Goal: Task Accomplishment & Management: Manage account settings

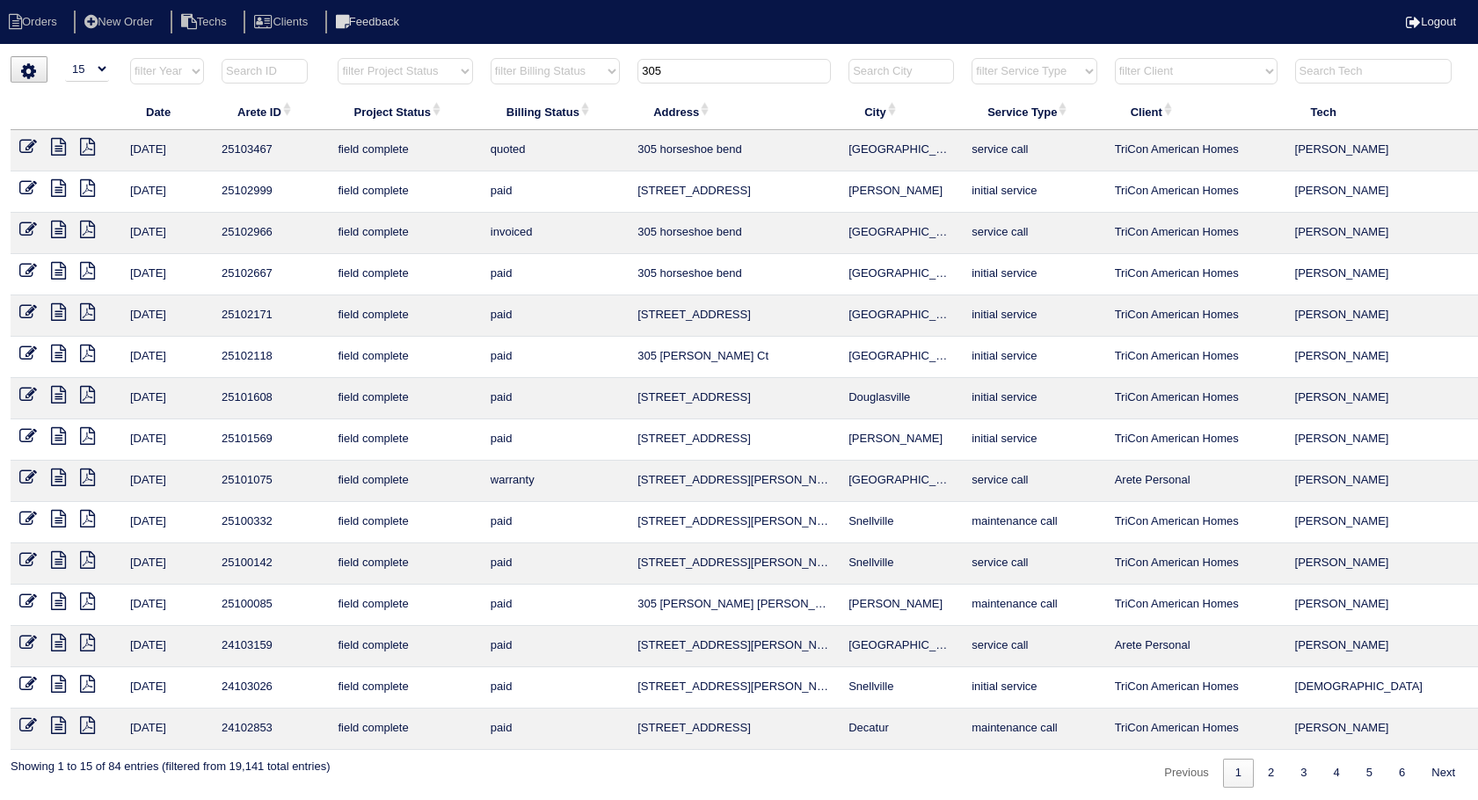
select select "15"
drag, startPoint x: 673, startPoint y: 82, endPoint x: 529, endPoint y: 120, distance: 149.1
click at [529, 120] on table "Date Arete ID Project Status Billing Status Address City Service Type Client Te…" at bounding box center [773, 403] width 1524 height 693
type input "1108"
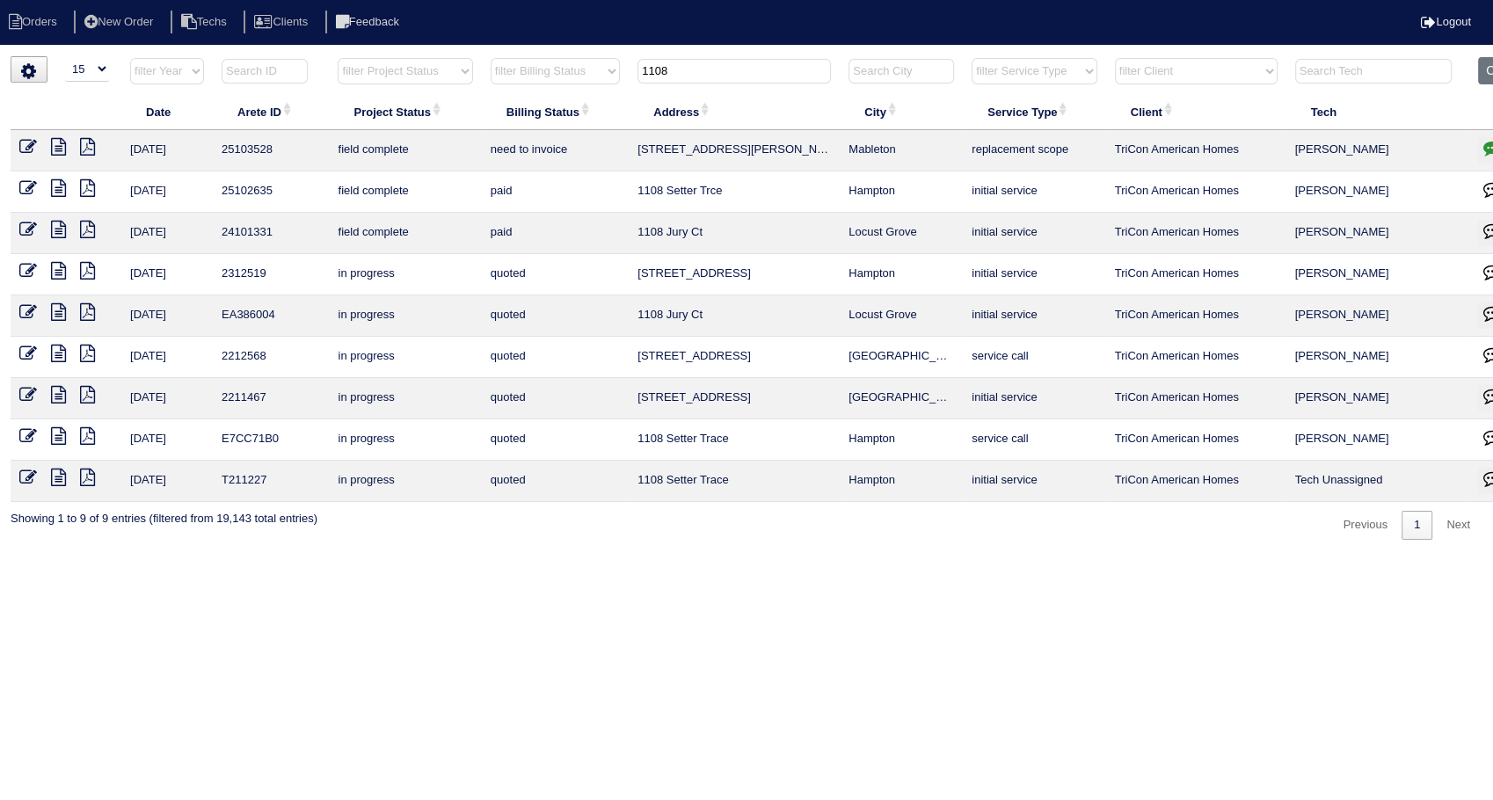
click at [31, 143] on icon at bounding box center [28, 147] width 18 height 18
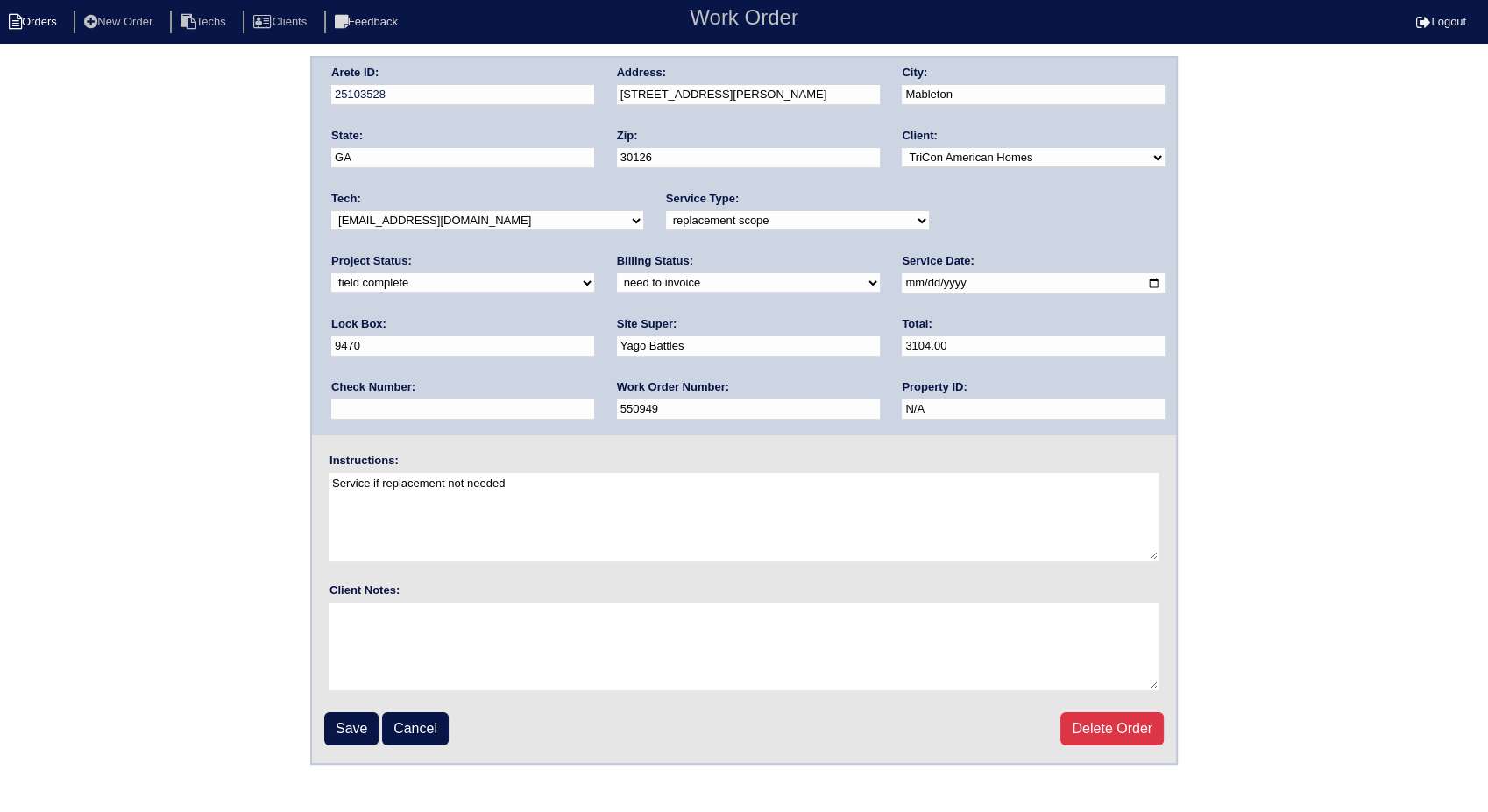
click at [35, 21] on li "Orders" at bounding box center [35, 23] width 71 height 24
select select "15"
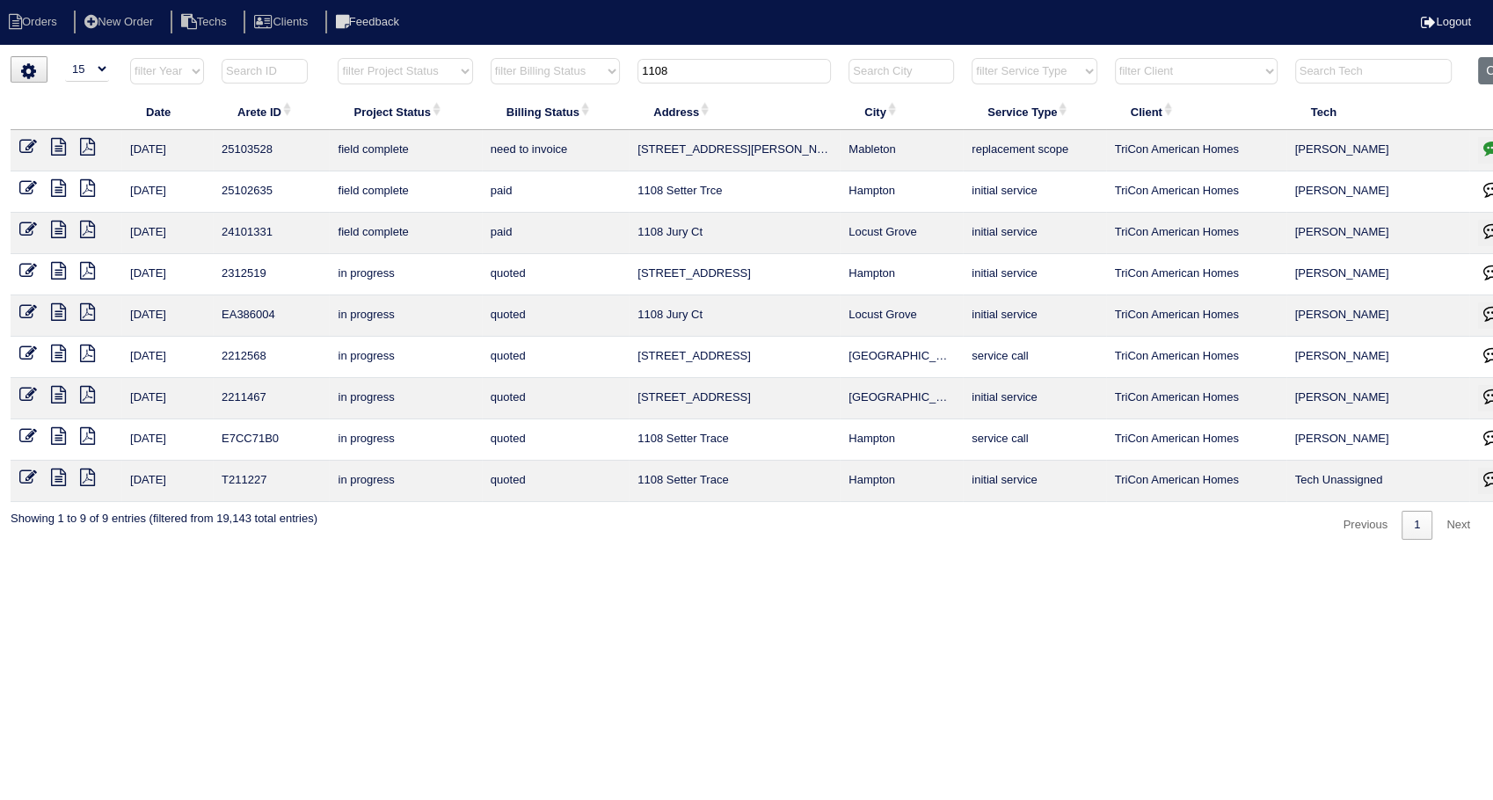
click at [53, 149] on icon at bounding box center [58, 147] width 15 height 18
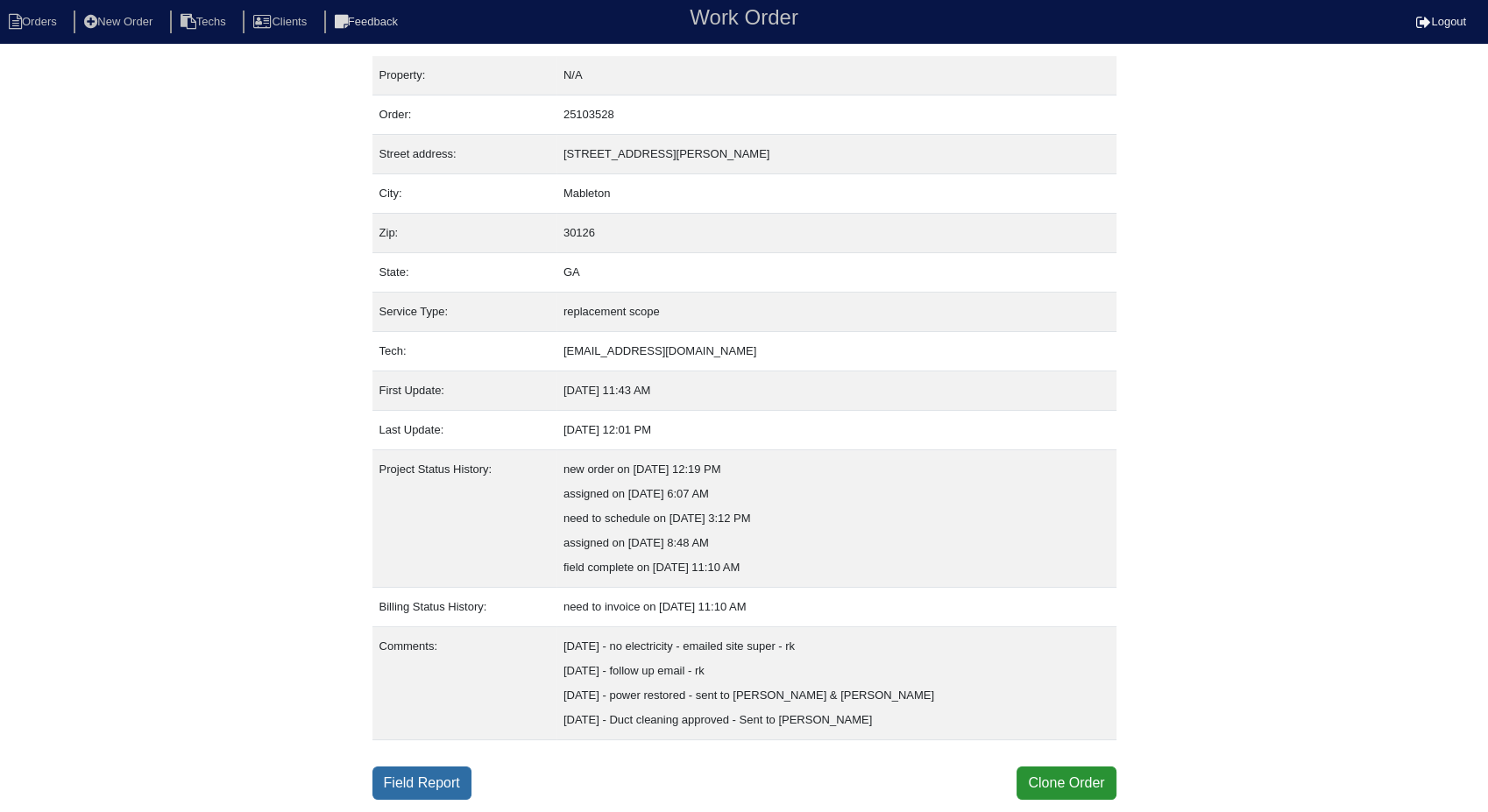
click at [407, 780] on link "Field Report" at bounding box center [422, 782] width 99 height 33
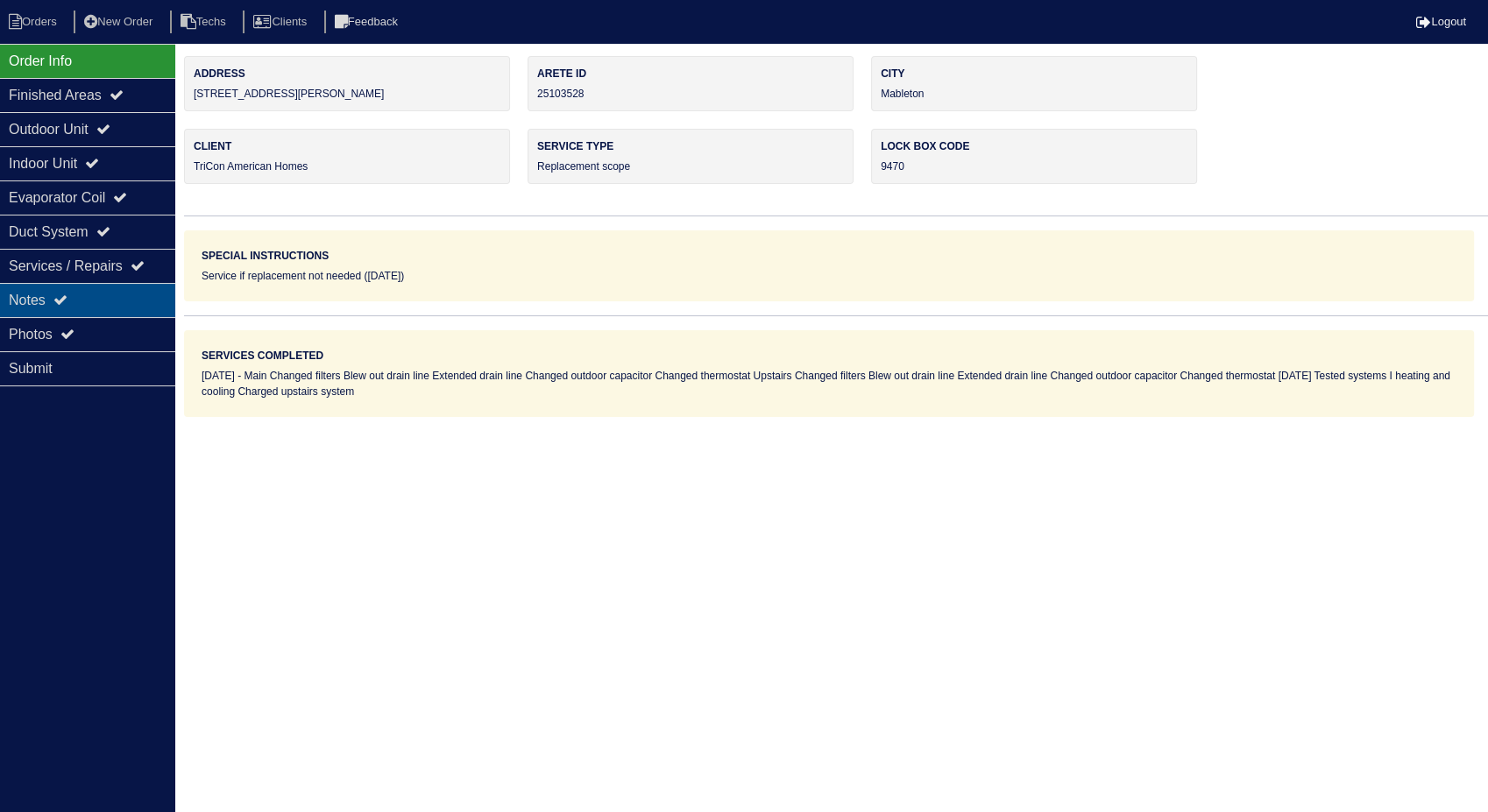
click at [25, 299] on div "Notes" at bounding box center [88, 300] width 175 height 34
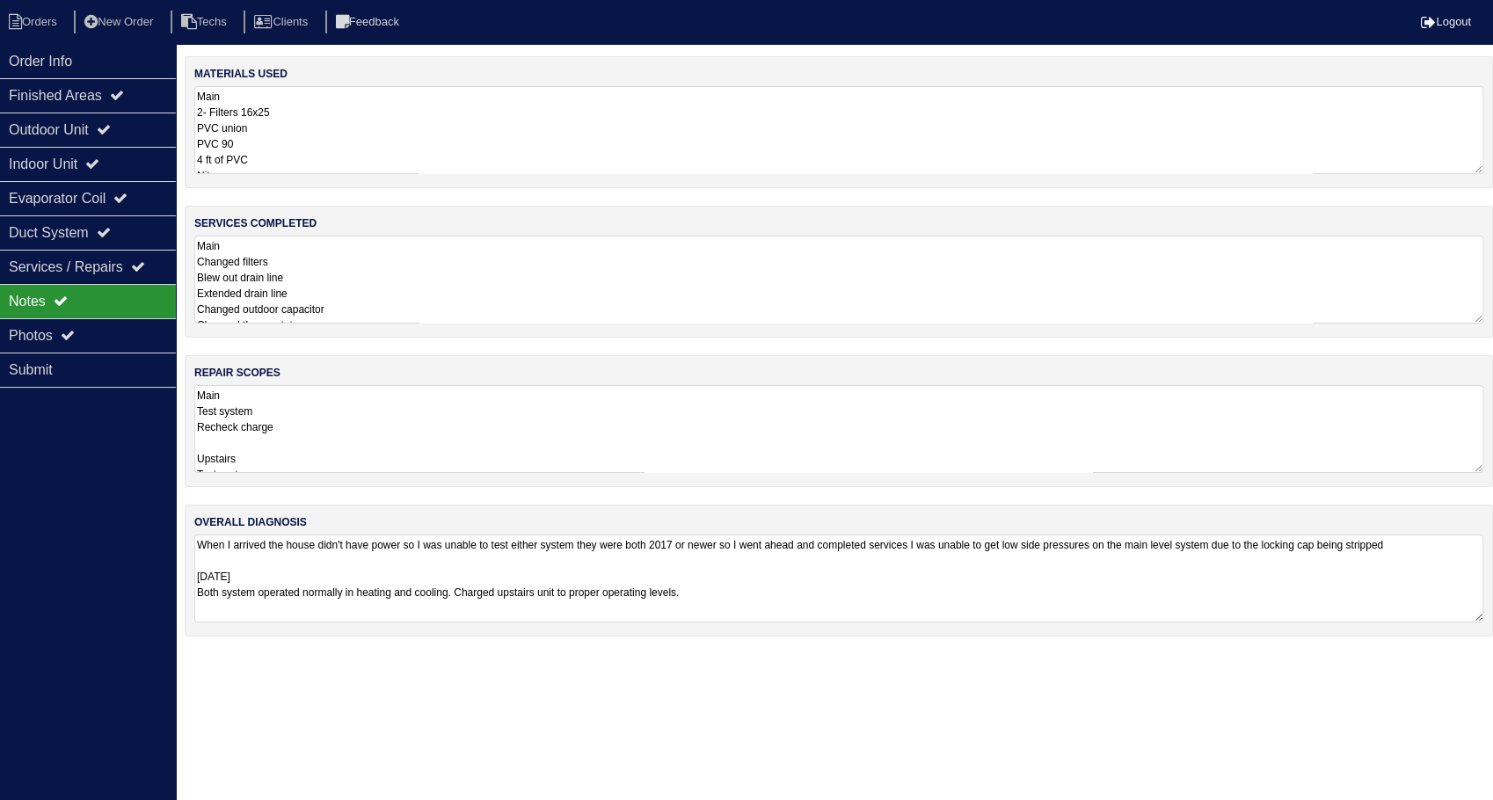
click at [347, 119] on textarea "Main 2- Filters 16x25 PVC union PVC 90 4 ft of PVC Nitrogen 40+5 MFD capacitor …" at bounding box center [838, 130] width 1289 height 88
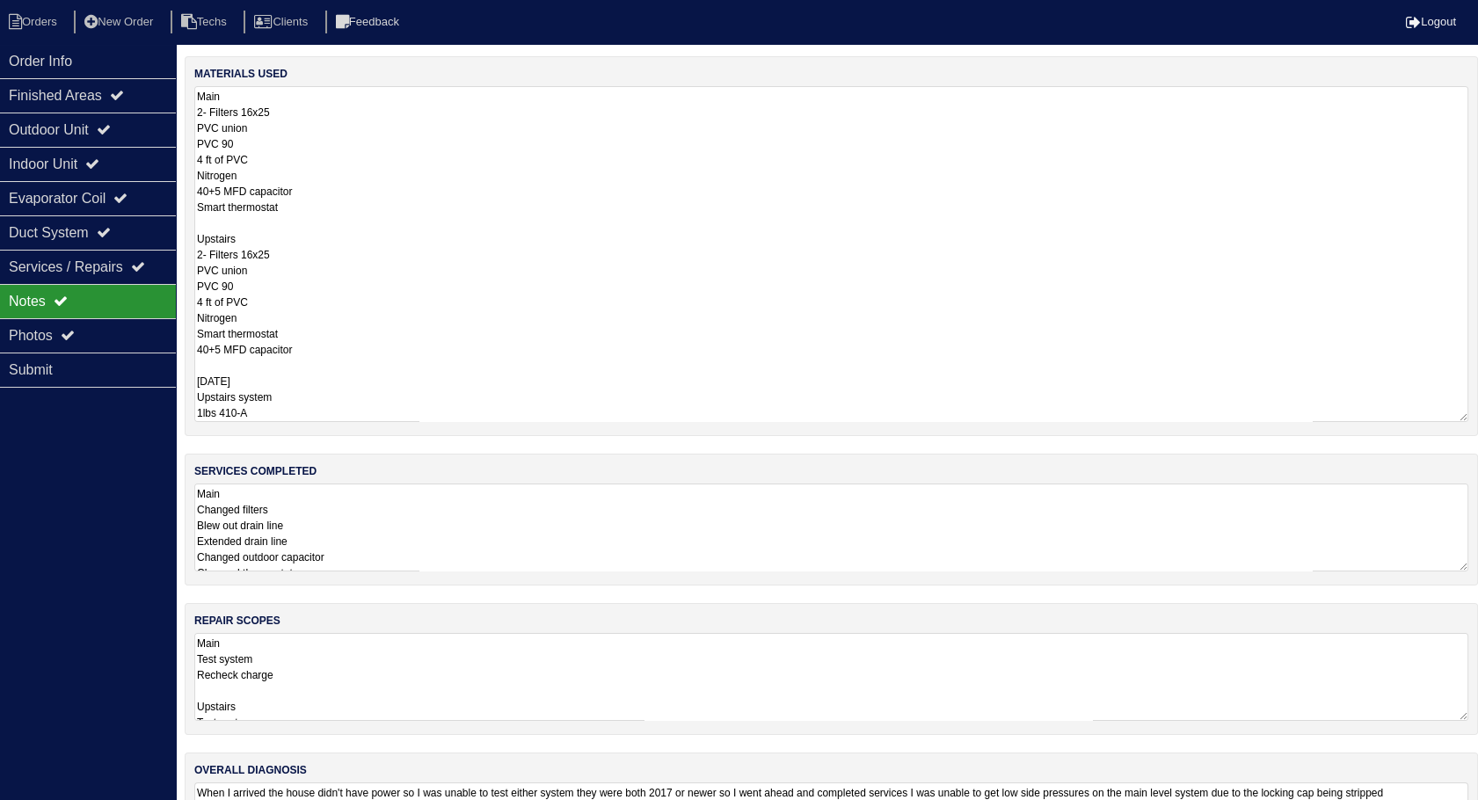
click at [288, 399] on textarea "Main 2- Filters 16x25 PVC union PVC 90 4 ft of PVC Nitrogen 40+5 MFD capacitor …" at bounding box center [831, 254] width 1274 height 336
click at [337, 531] on div "materials used Main 2- Filters 16x25 PVC union PVC 90 4 ft of PVC Nitrogen 40+5…" at bounding box center [831, 479] width 1293 height 846
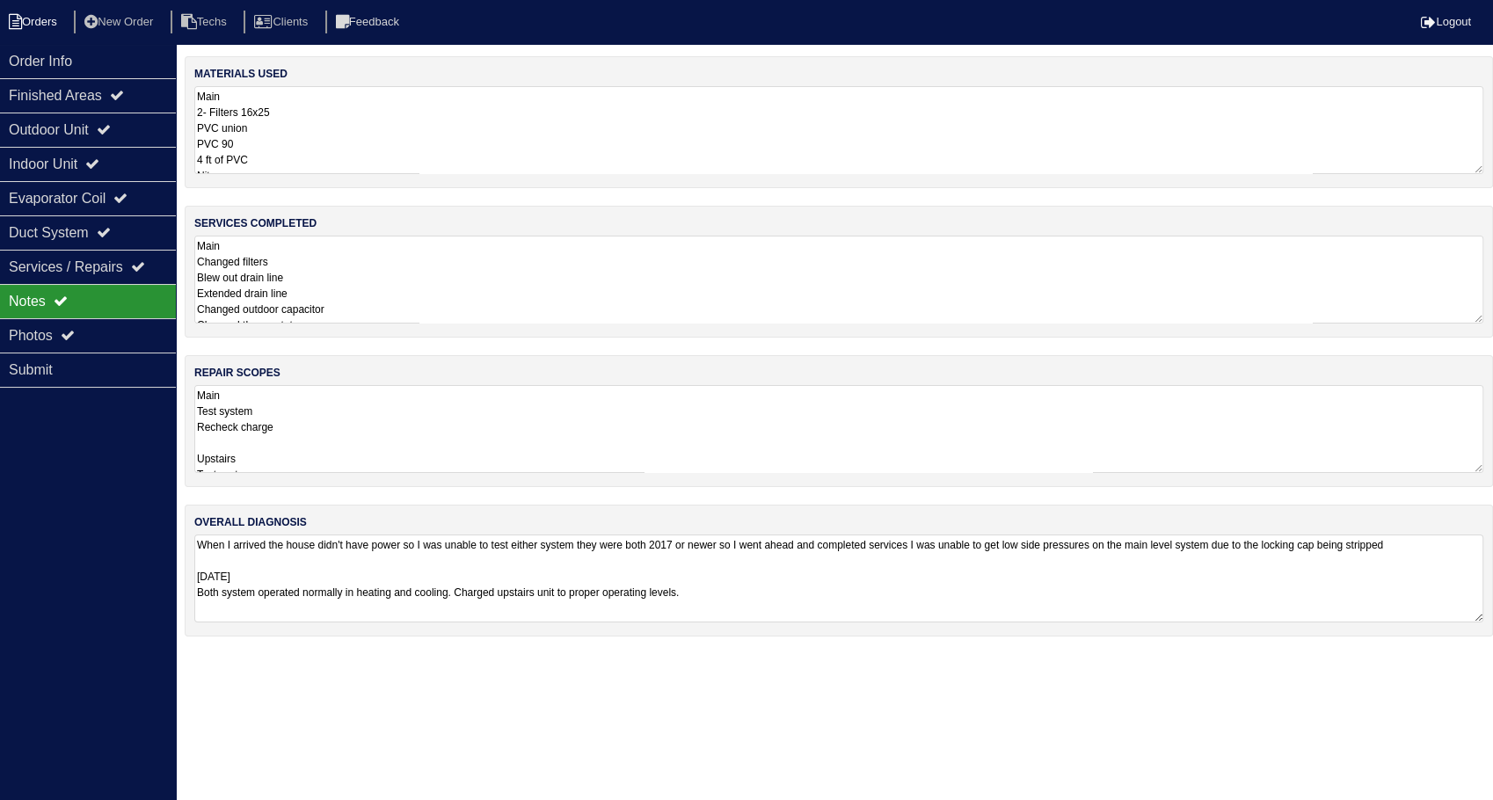
click at [42, 11] on li "Orders" at bounding box center [35, 23] width 71 height 24
select select "15"
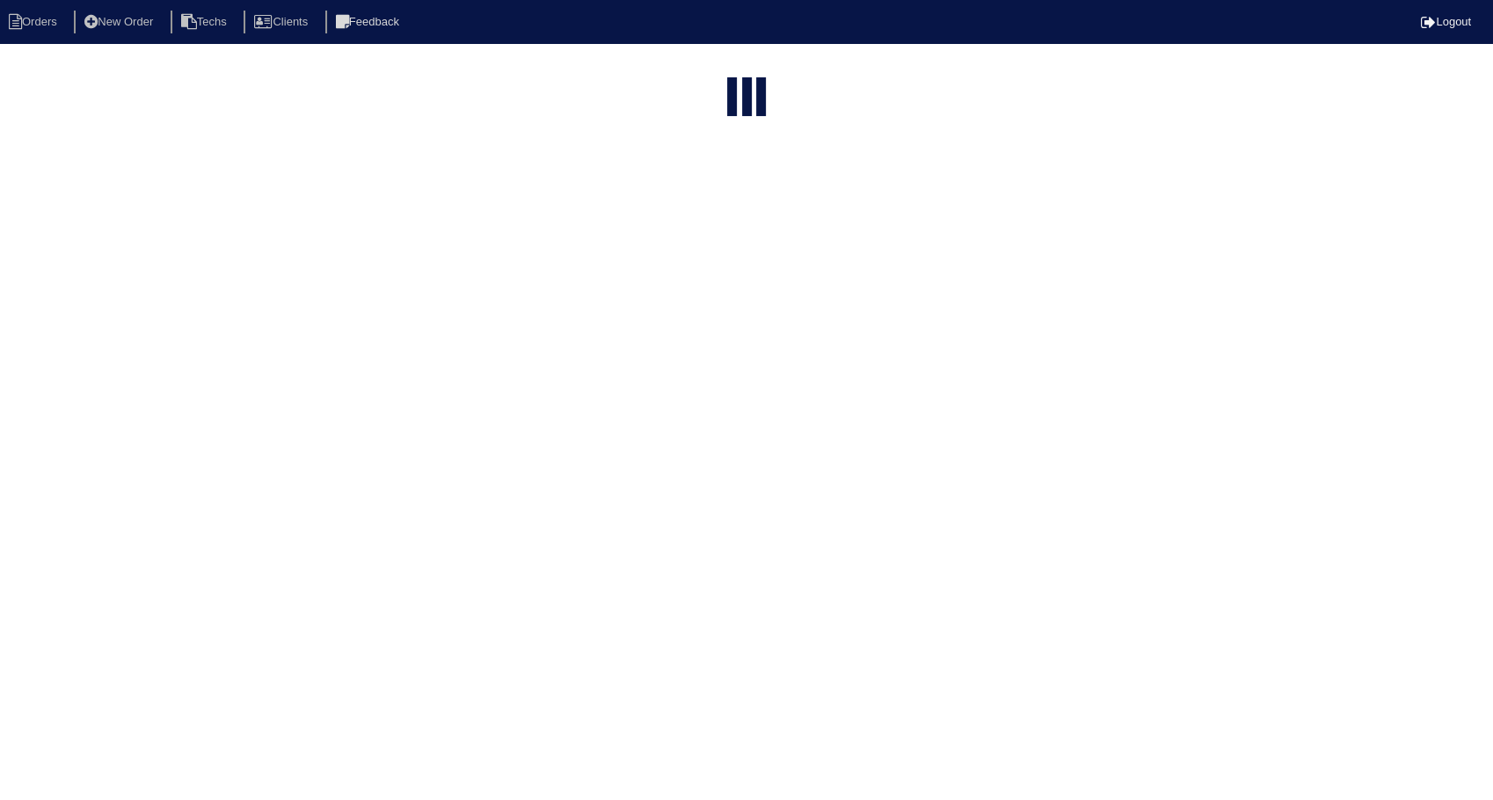
type input "1108"
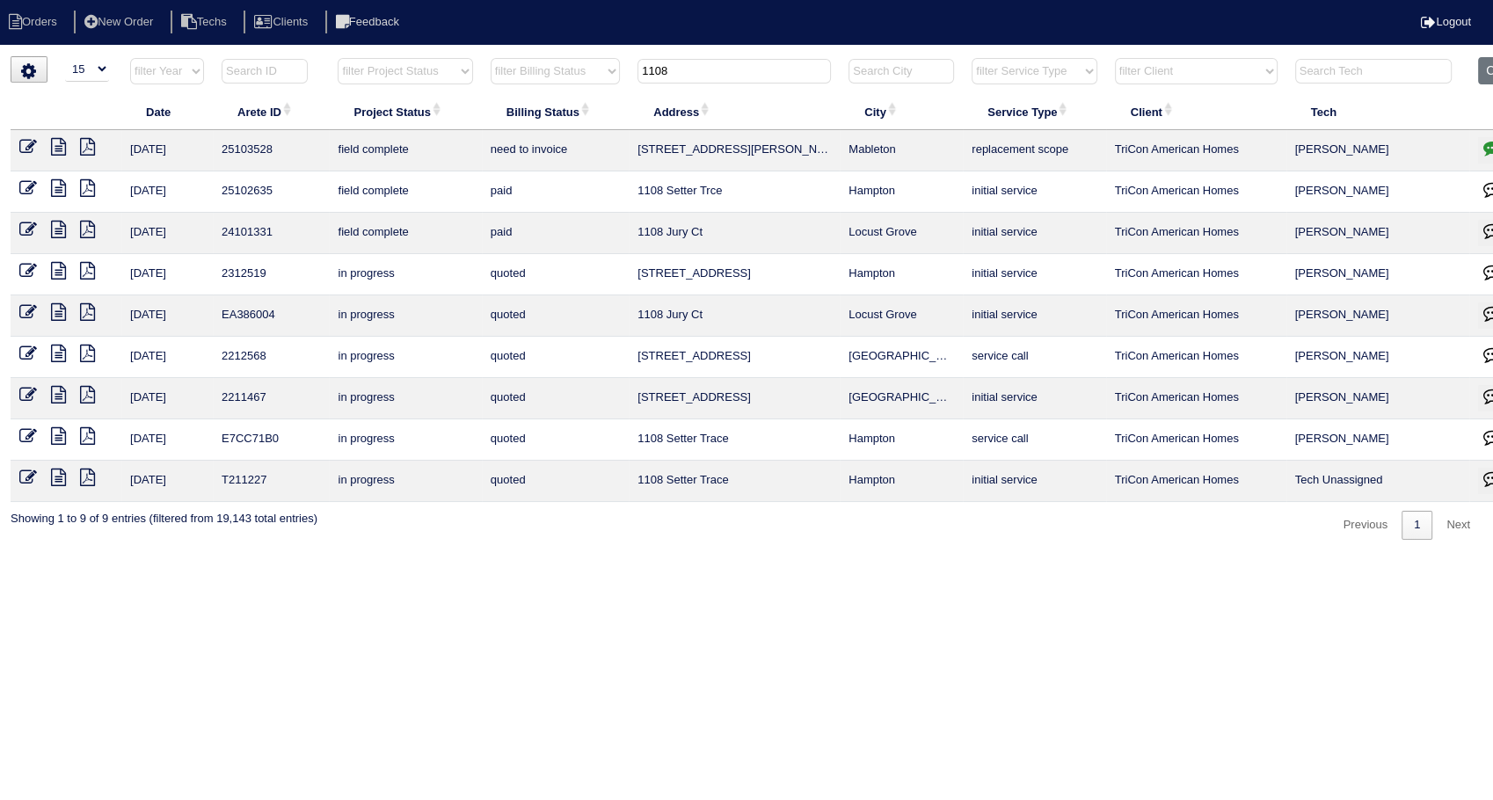
click at [30, 144] on icon at bounding box center [28, 147] width 18 height 18
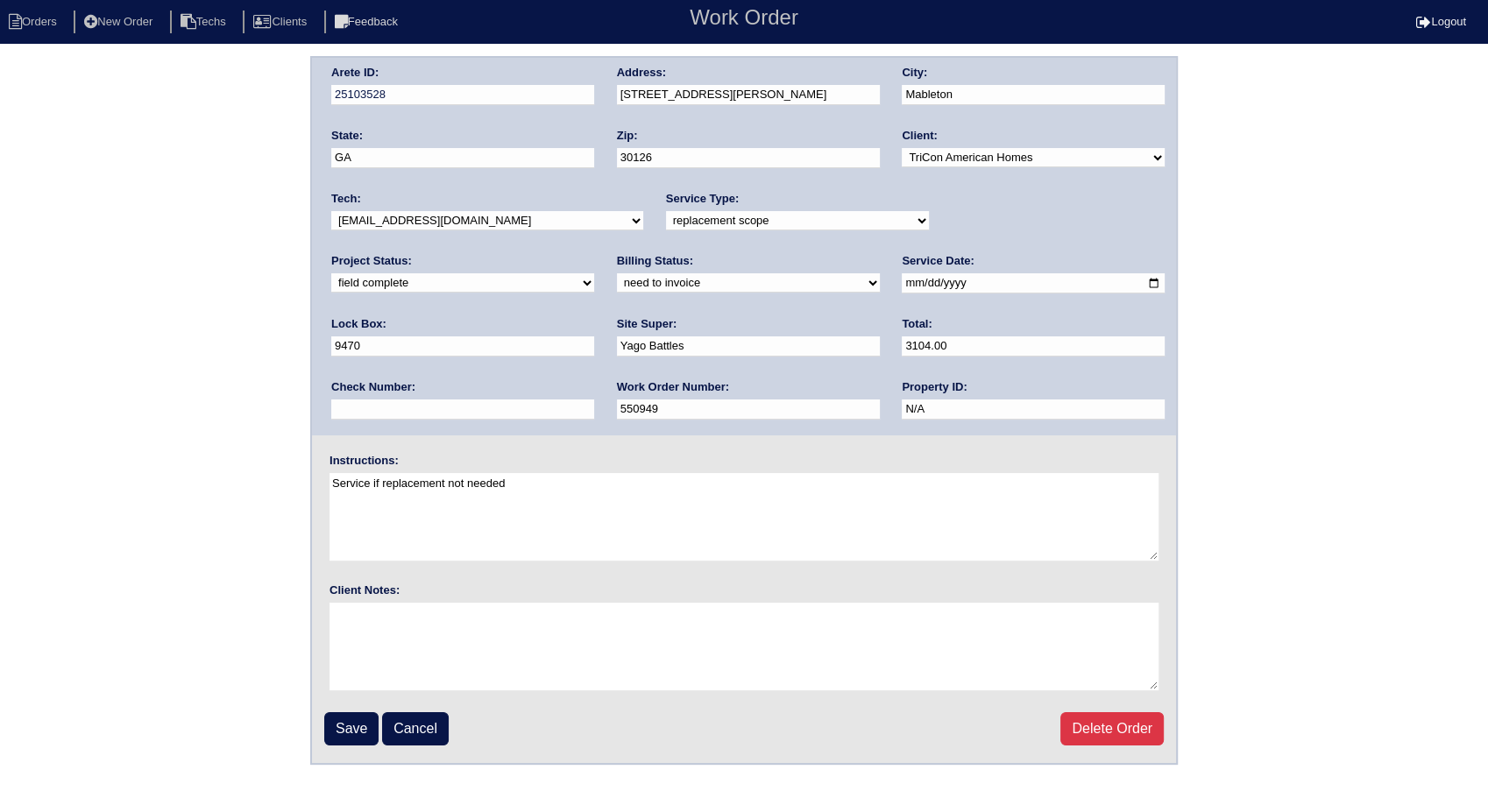
click at [617, 283] on select "need to quote quoted need to invoice invoiced paid warranty purchase order need…" at bounding box center [748, 282] width 263 height 19
click at [617, 273] on select "need to quote quoted need to invoice invoiced paid warranty purchase order need…" at bounding box center [748, 282] width 263 height 19
drag, startPoint x: 372, startPoint y: 279, endPoint x: 369, endPoint y: 291, distance: 12.4
click at [617, 279] on select "need to quote quoted need to invoice invoiced paid warranty purchase order need…" at bounding box center [748, 282] width 263 height 19
select select "invoiced"
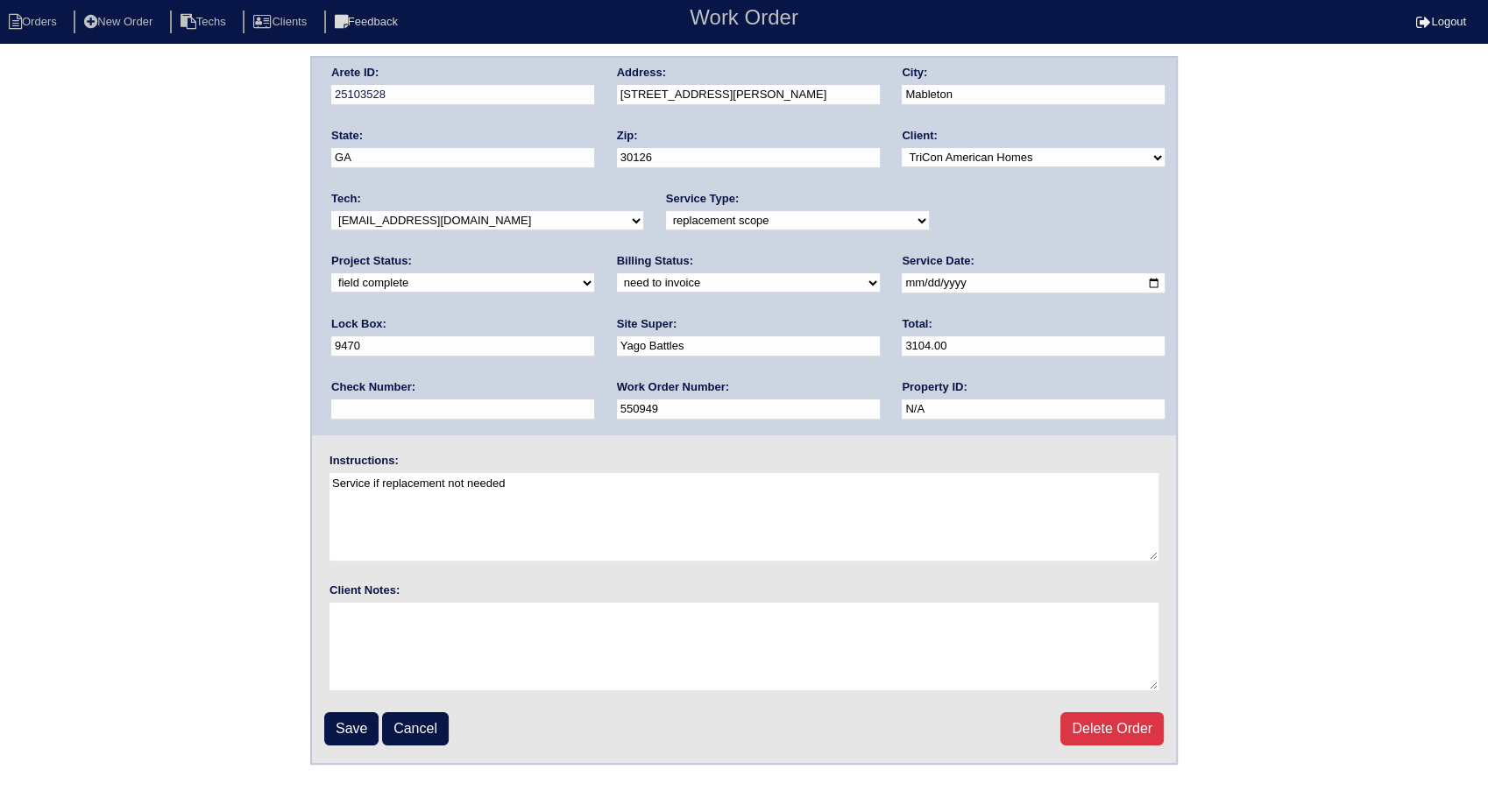
click at [617, 273] on select "need to quote quoted need to invoice invoiced paid warranty purchase order need…" at bounding box center [748, 282] width 263 height 19
click at [344, 727] on input "Save" at bounding box center [351, 728] width 55 height 33
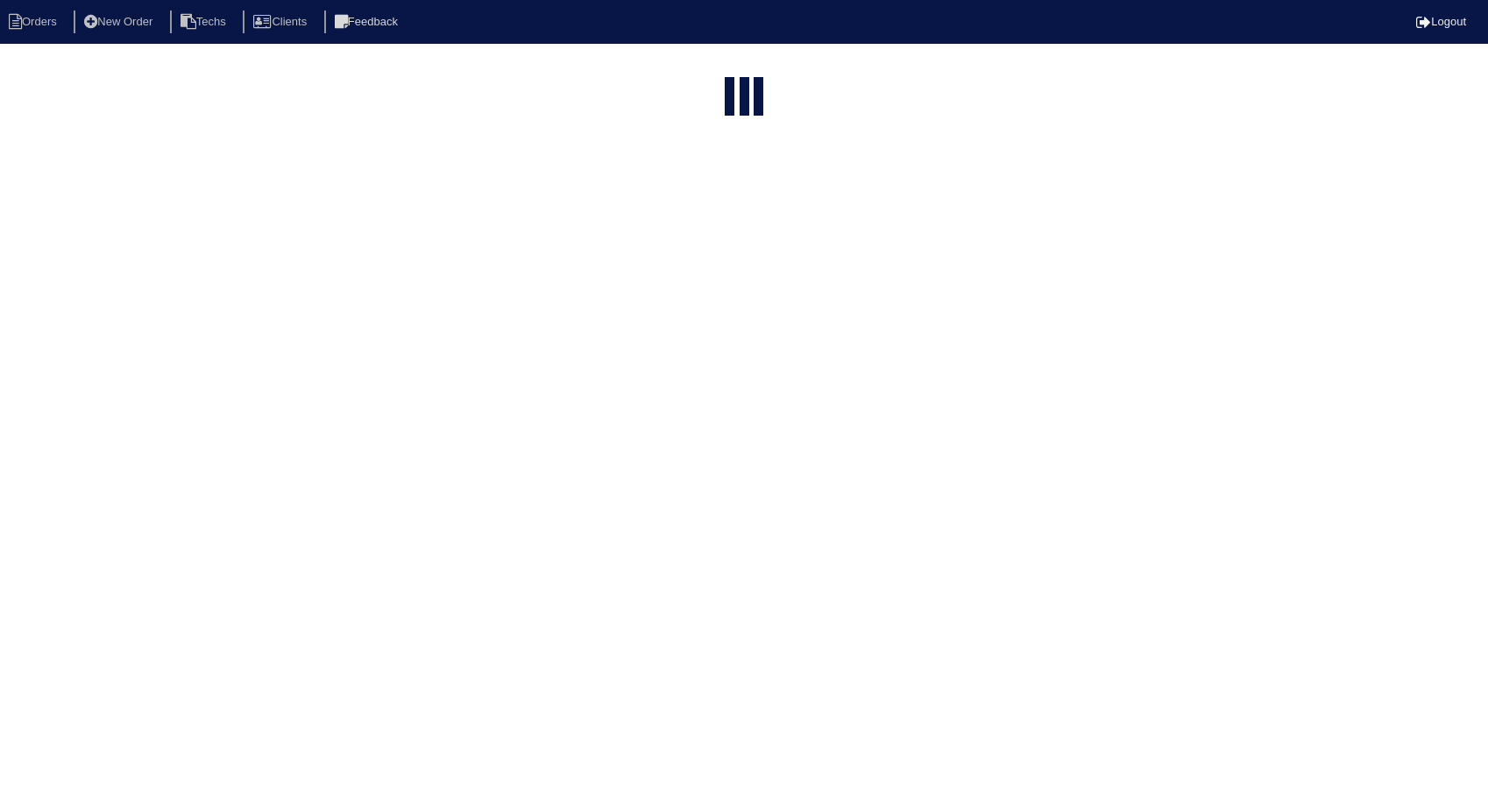
select select "15"
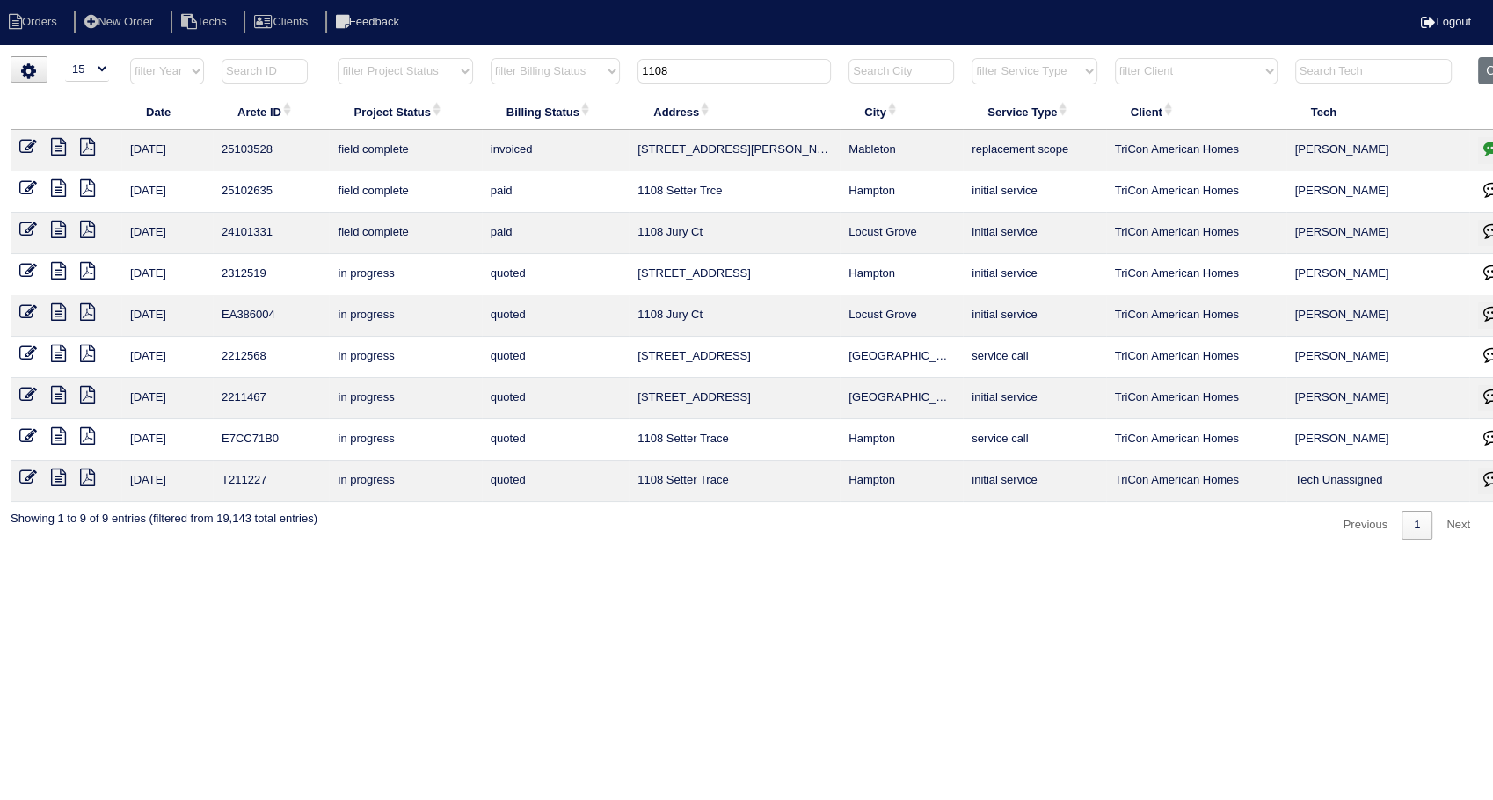
drag, startPoint x: 696, startPoint y: 60, endPoint x: 631, endPoint y: 76, distance: 67.2
click at [631, 76] on th "1108" at bounding box center [734, 75] width 211 height 36
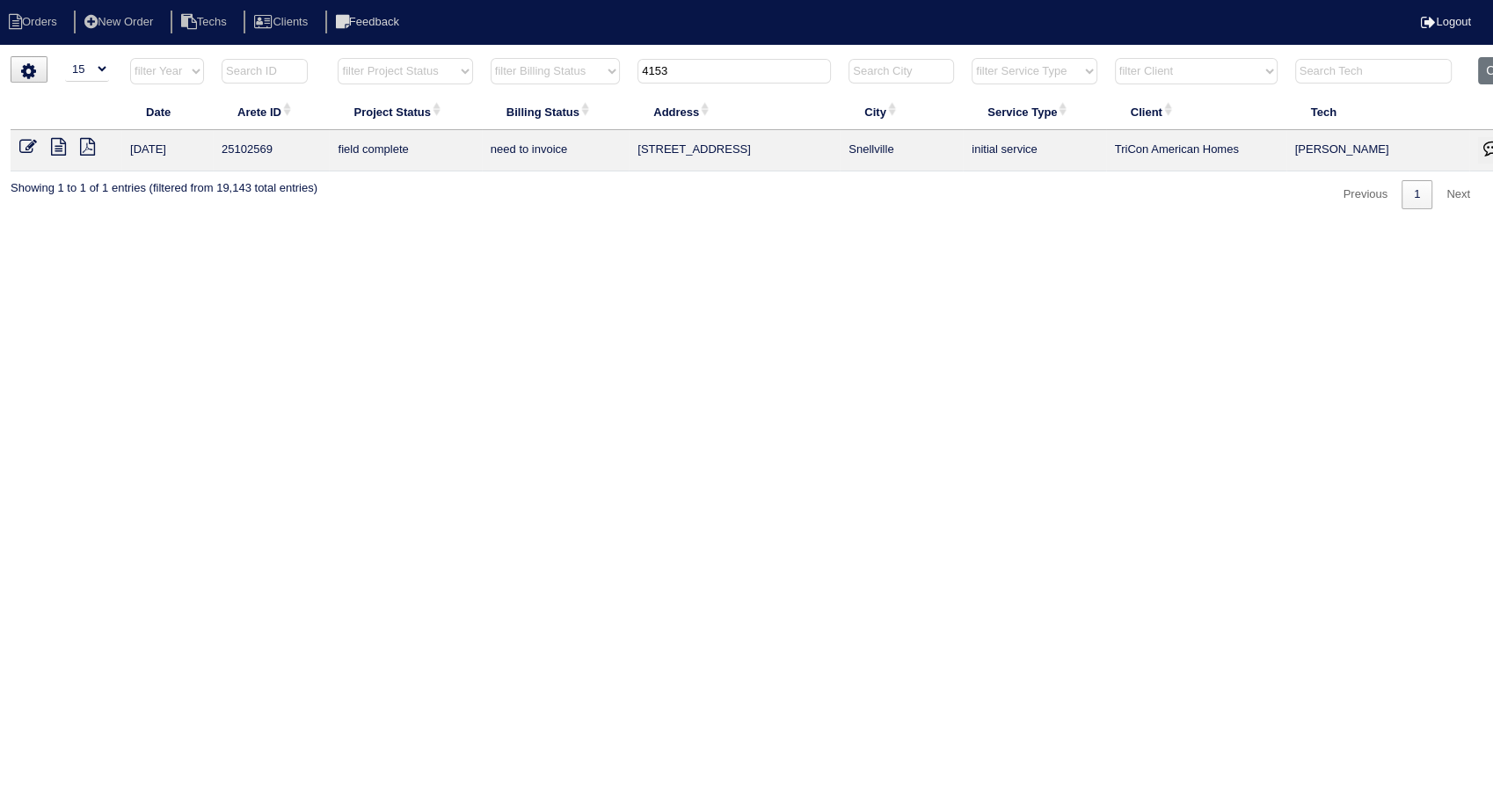
type input "4153"
click at [28, 146] on icon at bounding box center [28, 147] width 18 height 18
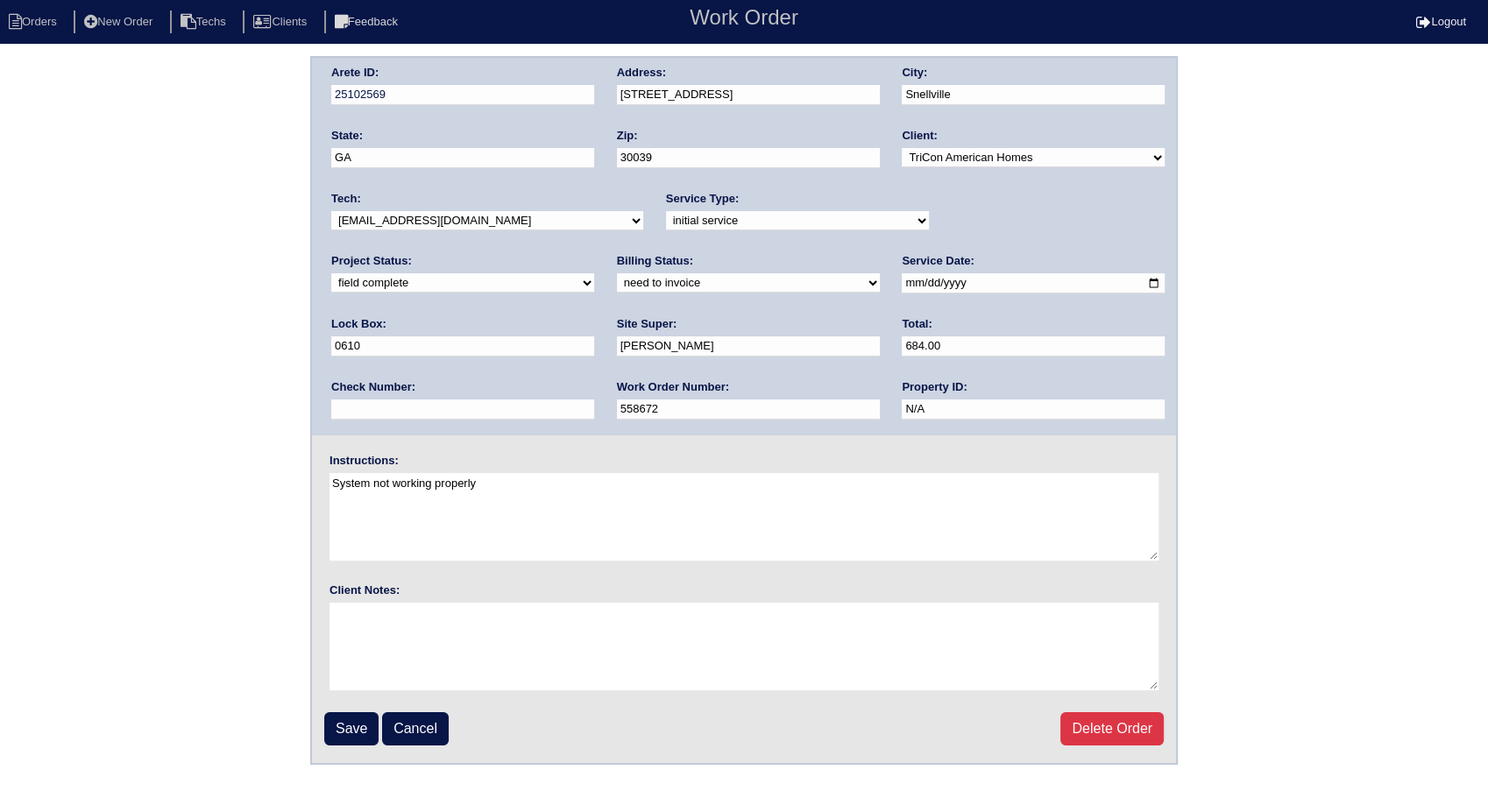
click at [617, 289] on select "need to quote quoted need to invoice invoiced paid warranty purchase order need…" at bounding box center [748, 282] width 263 height 19
select select "invoiced"
click at [617, 273] on select "need to quote quoted need to invoice invoiced paid warranty purchase order need…" at bounding box center [748, 282] width 263 height 19
click at [354, 719] on input "Save" at bounding box center [351, 728] width 55 height 33
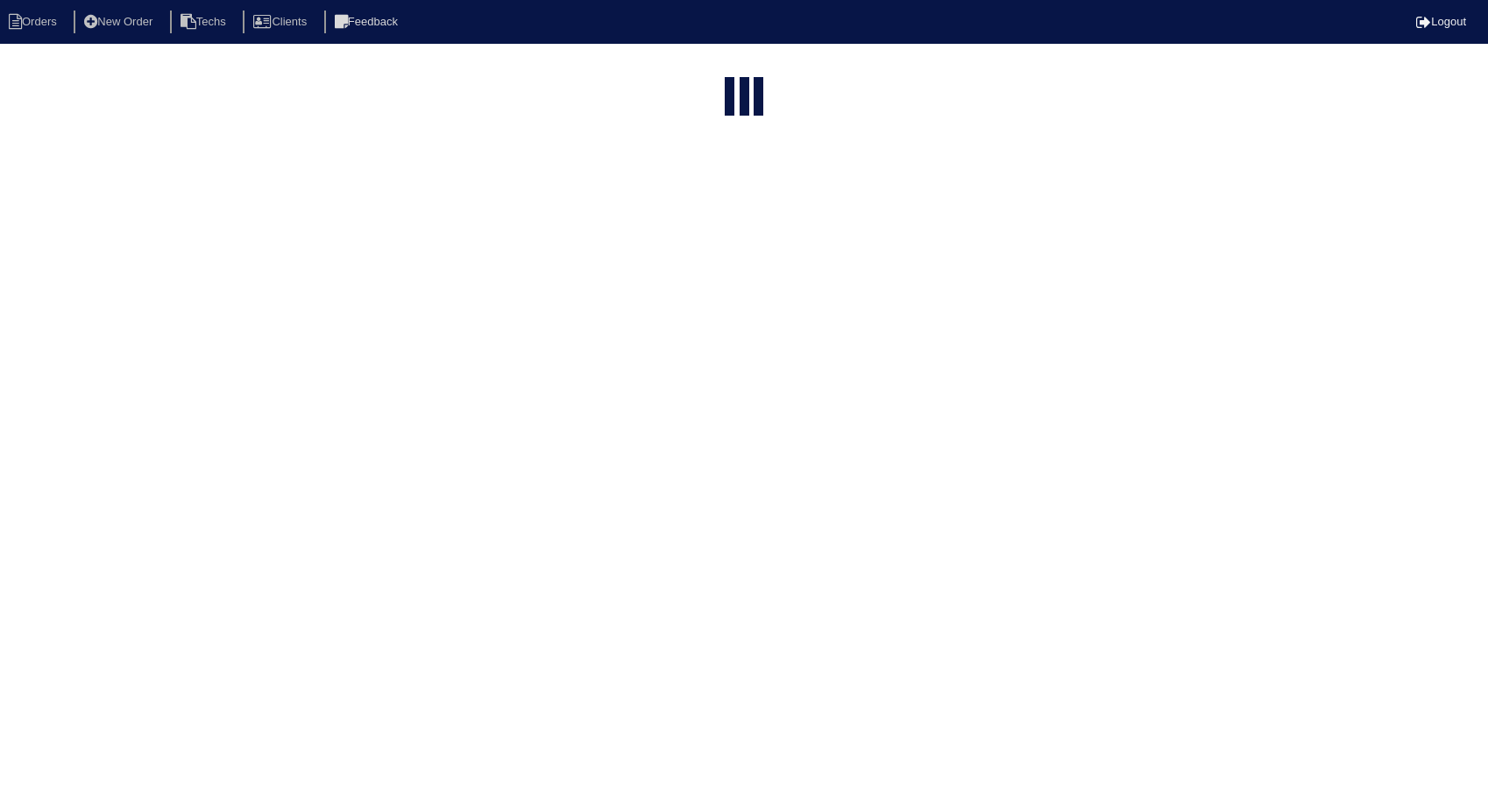
select select "15"
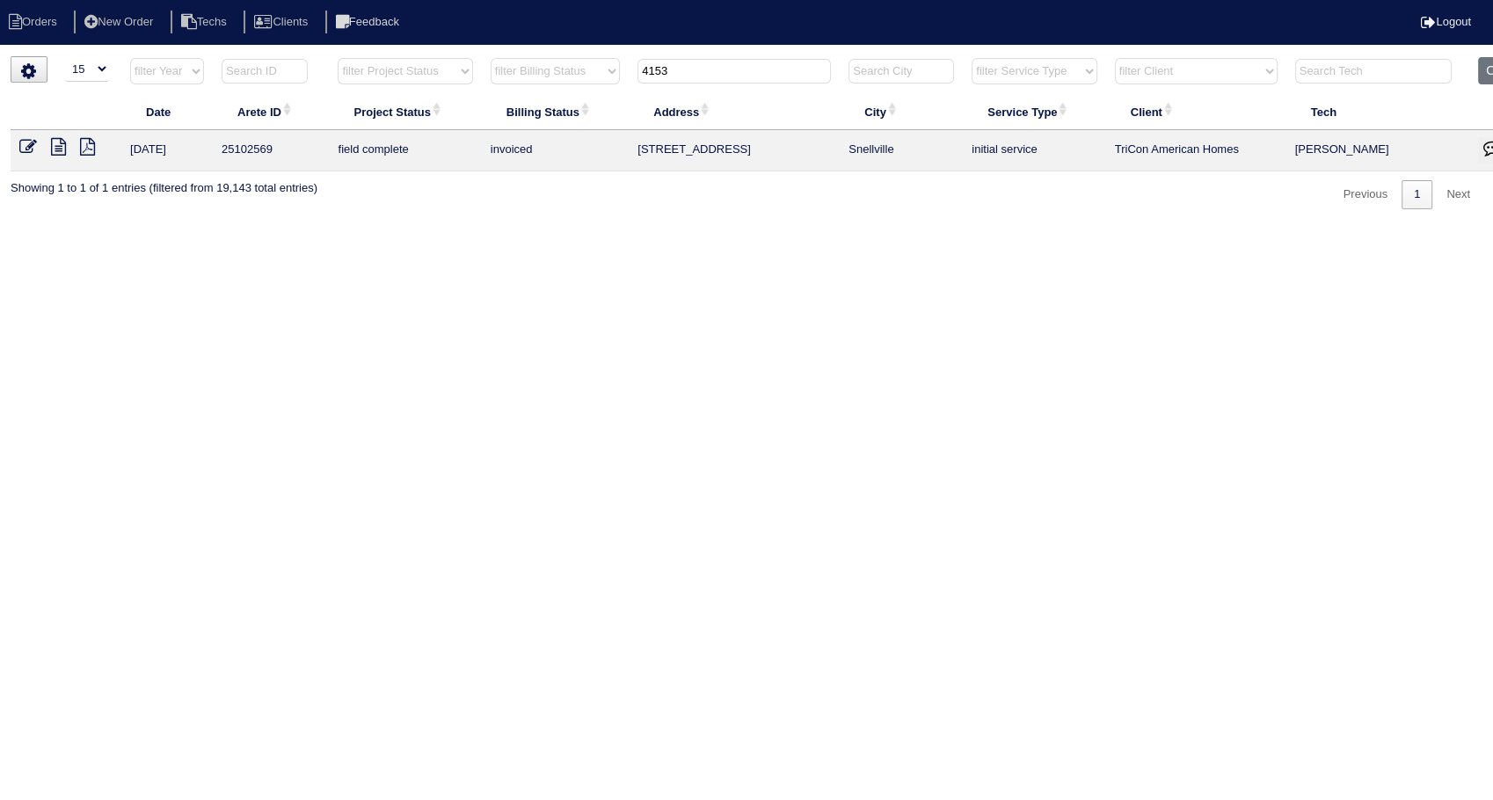
click at [614, 84] on tr "filter Year -- Any Year -- 2025 2024 2023 2022 2021 2020 2019 filter Project St…" at bounding box center [773, 75] width 1524 height 36
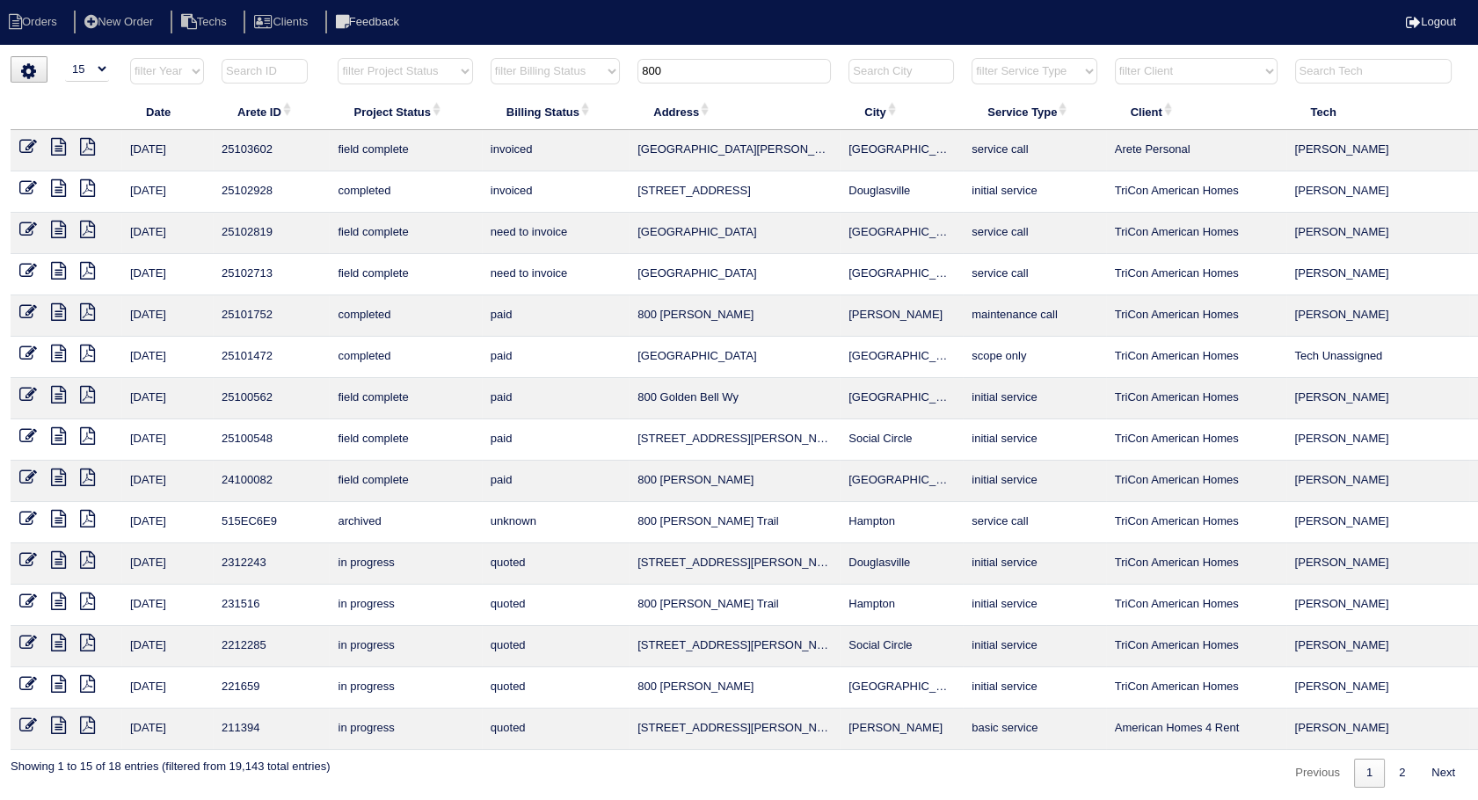
type input "800"
click at [27, 270] on icon at bounding box center [28, 271] width 18 height 18
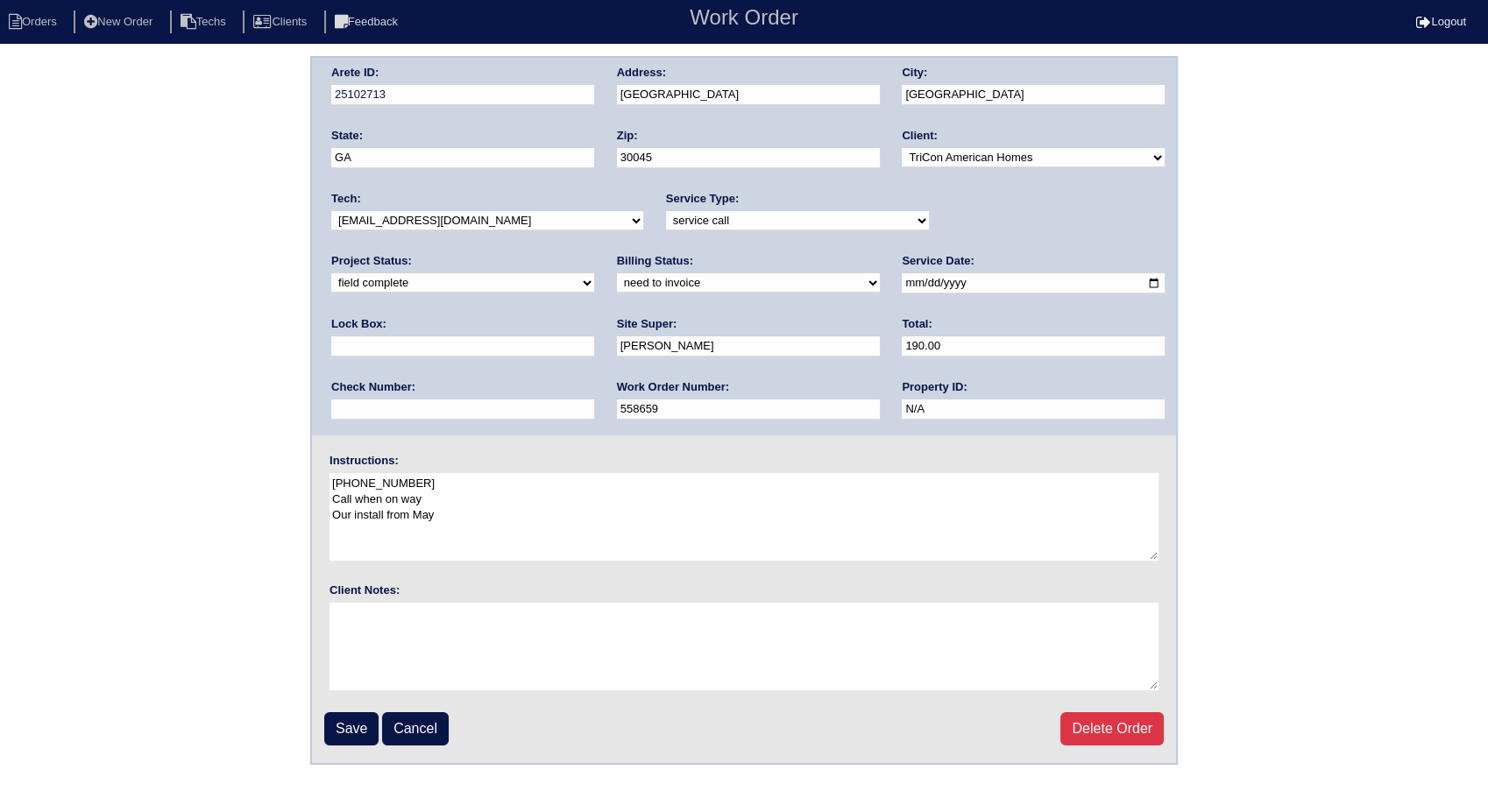
click at [617, 284] on select "need to quote quoted need to invoice invoiced paid warranty purchase order need…" at bounding box center [748, 282] width 263 height 19
select select "invoiced"
click at [617, 273] on select "need to quote quoted need to invoice invoiced paid warranty purchase order need…" at bounding box center [748, 282] width 263 height 19
click at [352, 721] on input "Save" at bounding box center [351, 728] width 55 height 33
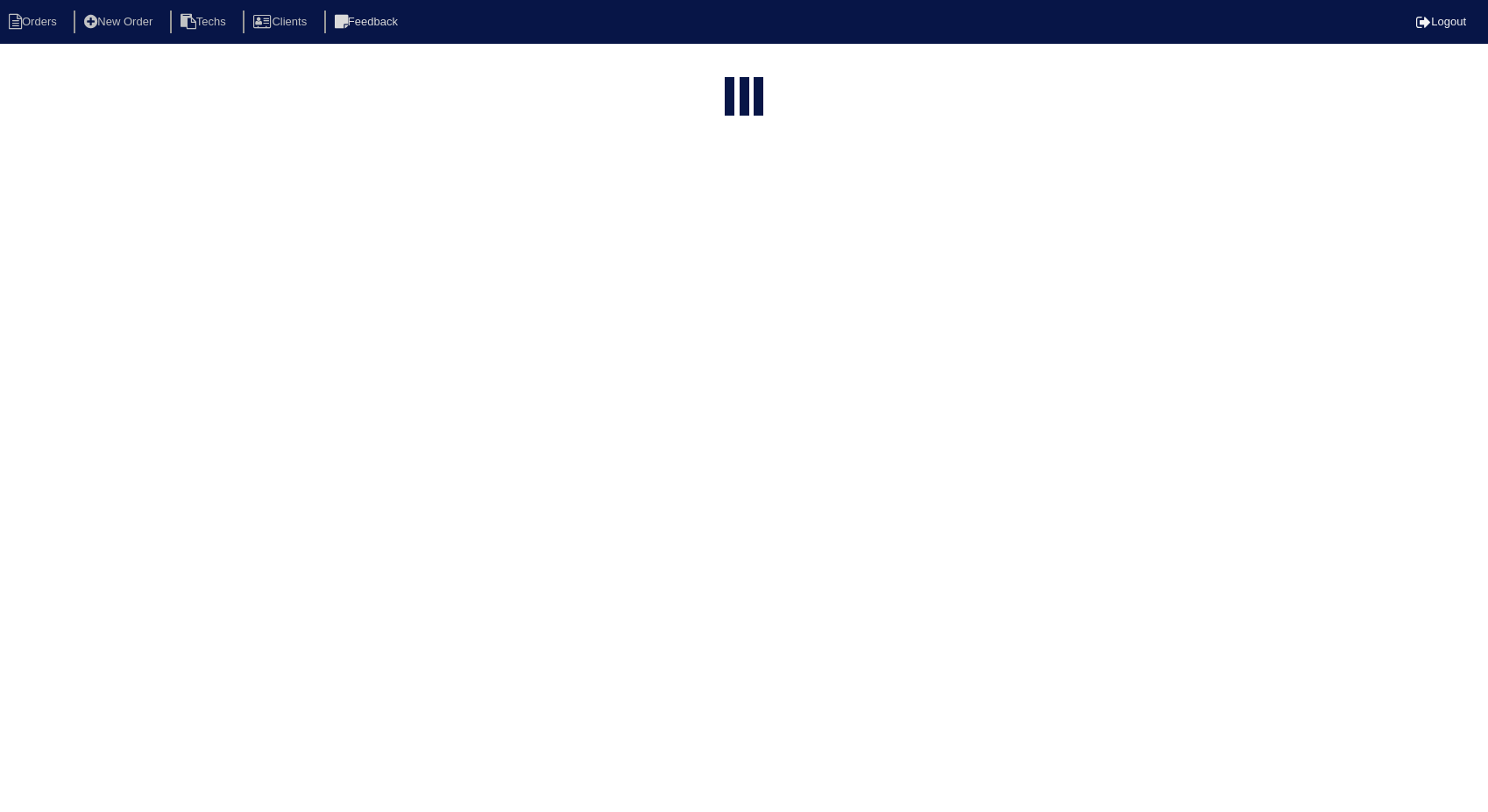
select select "15"
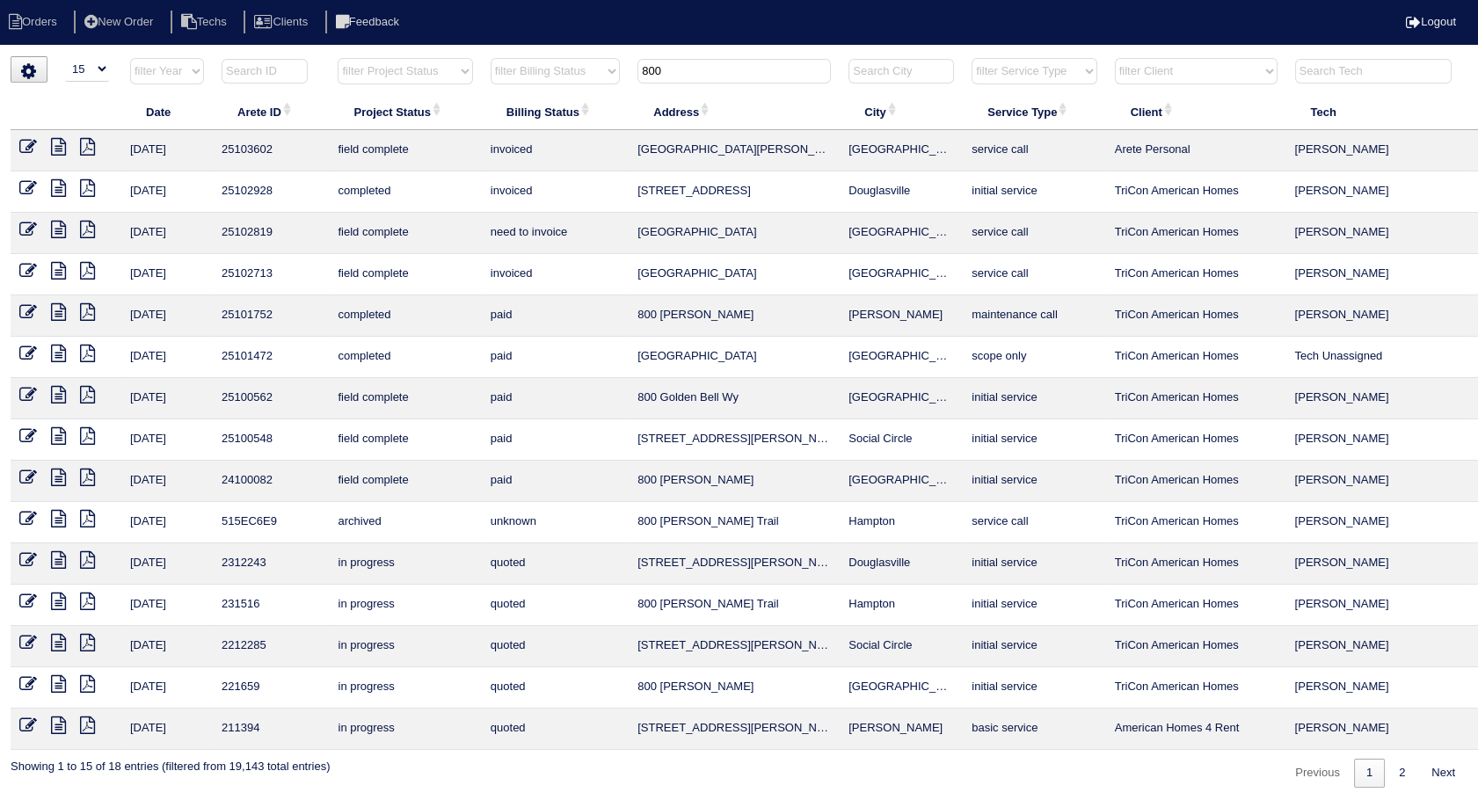
click at [25, 229] on icon at bounding box center [28, 230] width 18 height 18
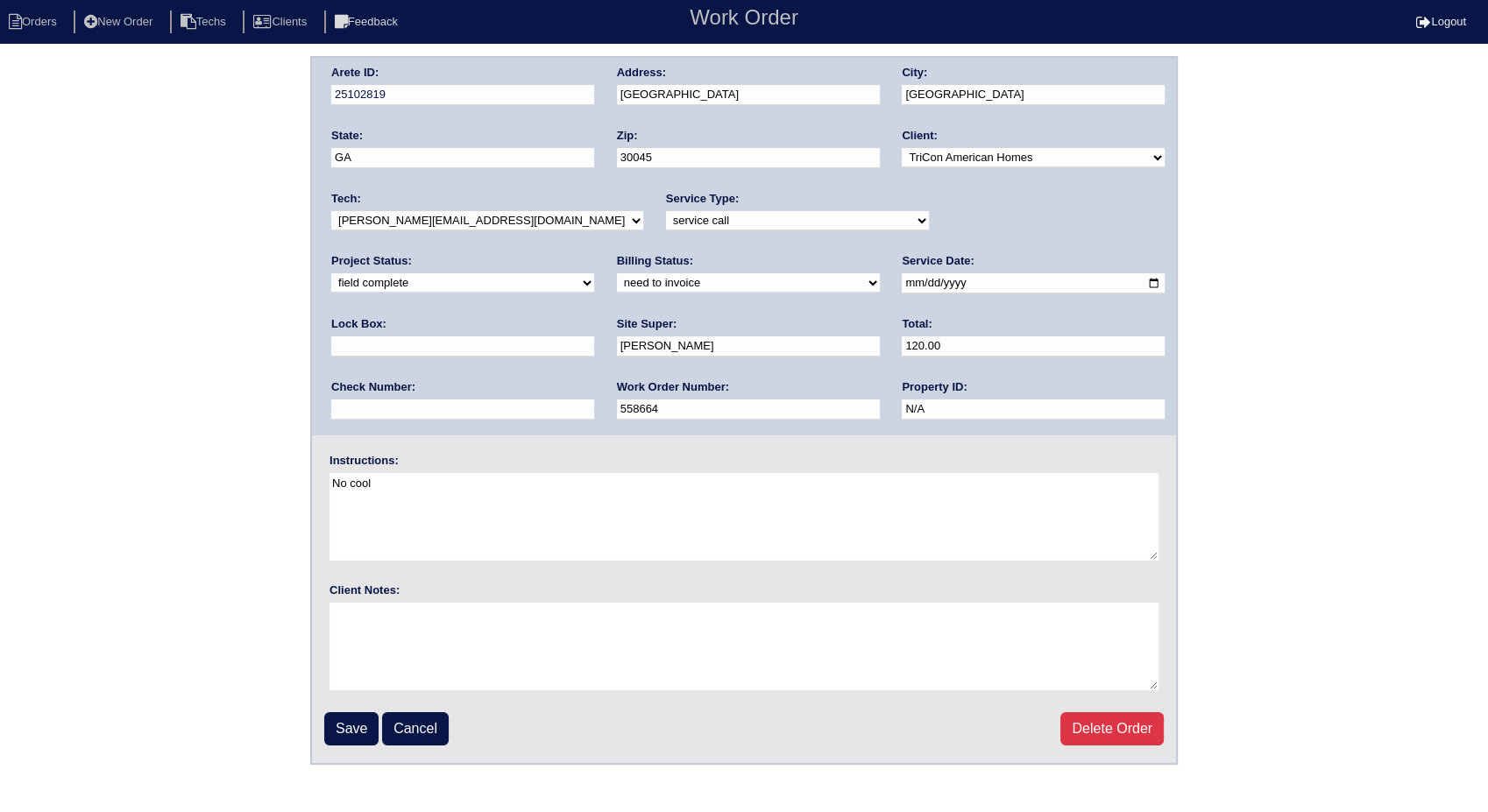
click at [617, 284] on select "need to quote quoted need to invoice invoiced paid warranty purchase order need…" at bounding box center [748, 282] width 263 height 19
select select "invoiced"
click at [617, 273] on select "need to quote quoted need to invoice invoiced paid warranty purchase order need…" at bounding box center [748, 282] width 263 height 19
drag, startPoint x: 351, startPoint y: 730, endPoint x: 354, endPoint y: 700, distance: 30.1
click at [351, 727] on input "Save" at bounding box center [351, 728] width 55 height 33
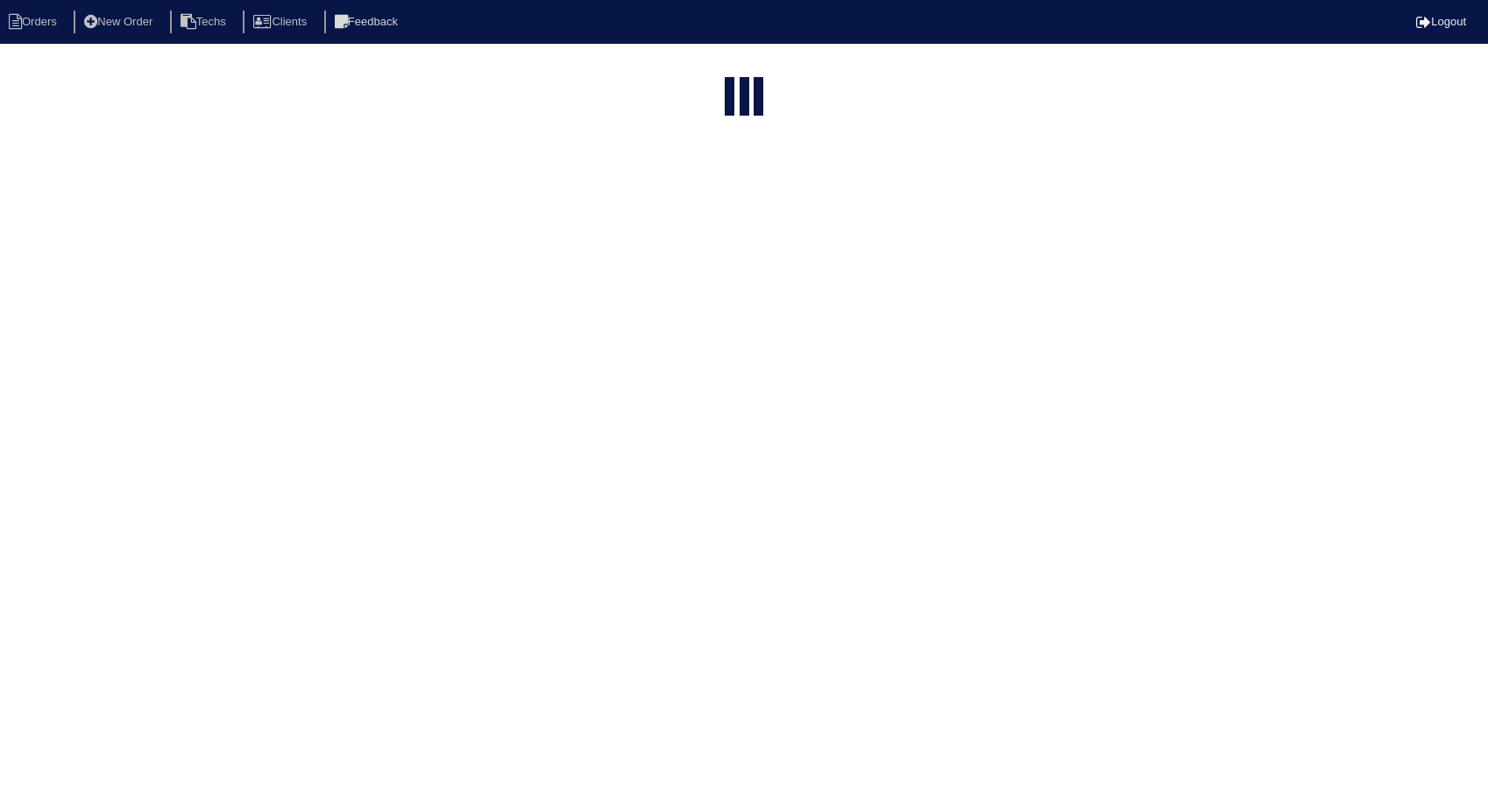
select select "15"
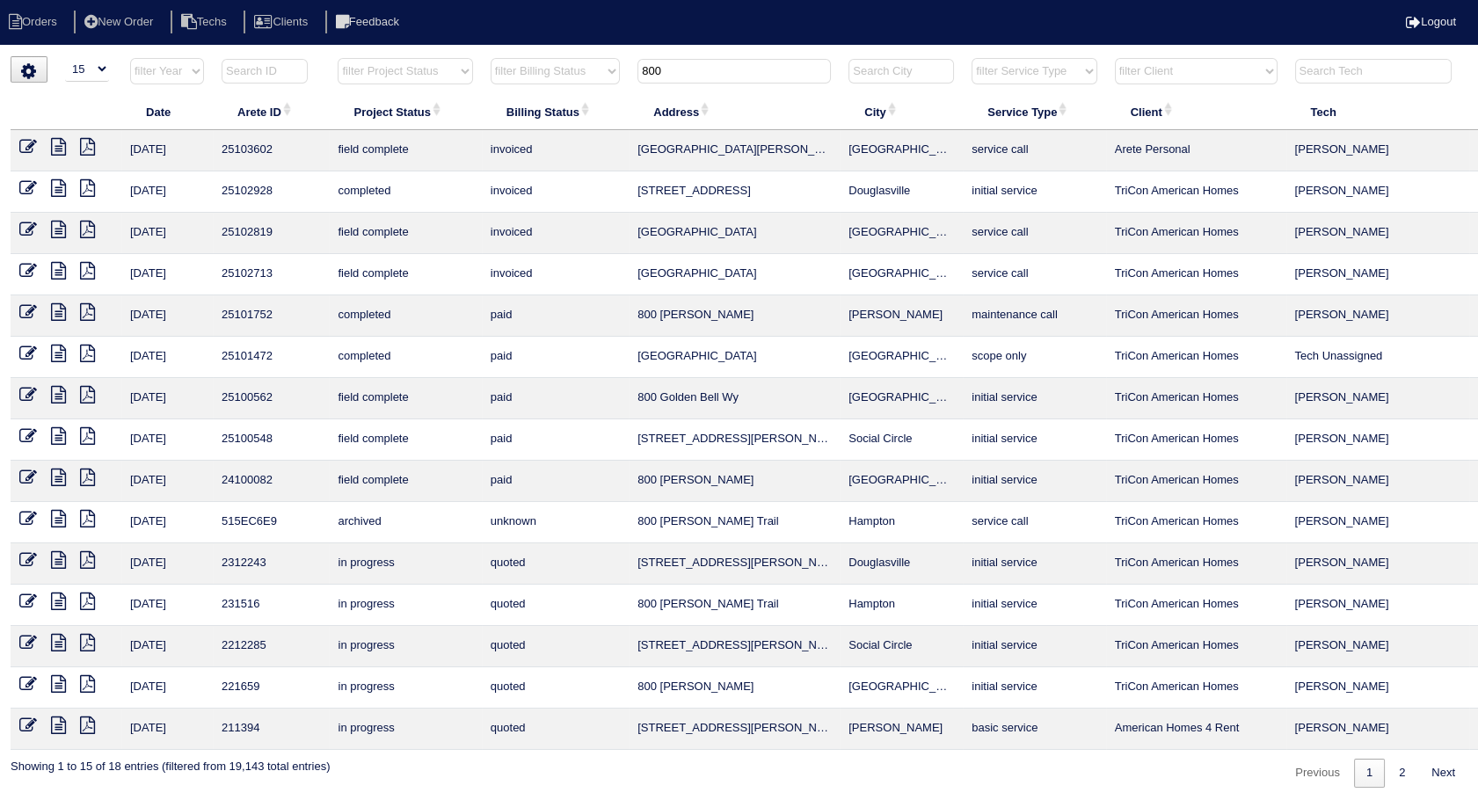
drag, startPoint x: 678, startPoint y: 60, endPoint x: 571, endPoint y: 81, distance: 109.3
click at [571, 81] on tr "filter Year -- Any Year -- 2025 2024 2023 2022 2021 2020 2019 filter Project St…" at bounding box center [773, 75] width 1524 height 36
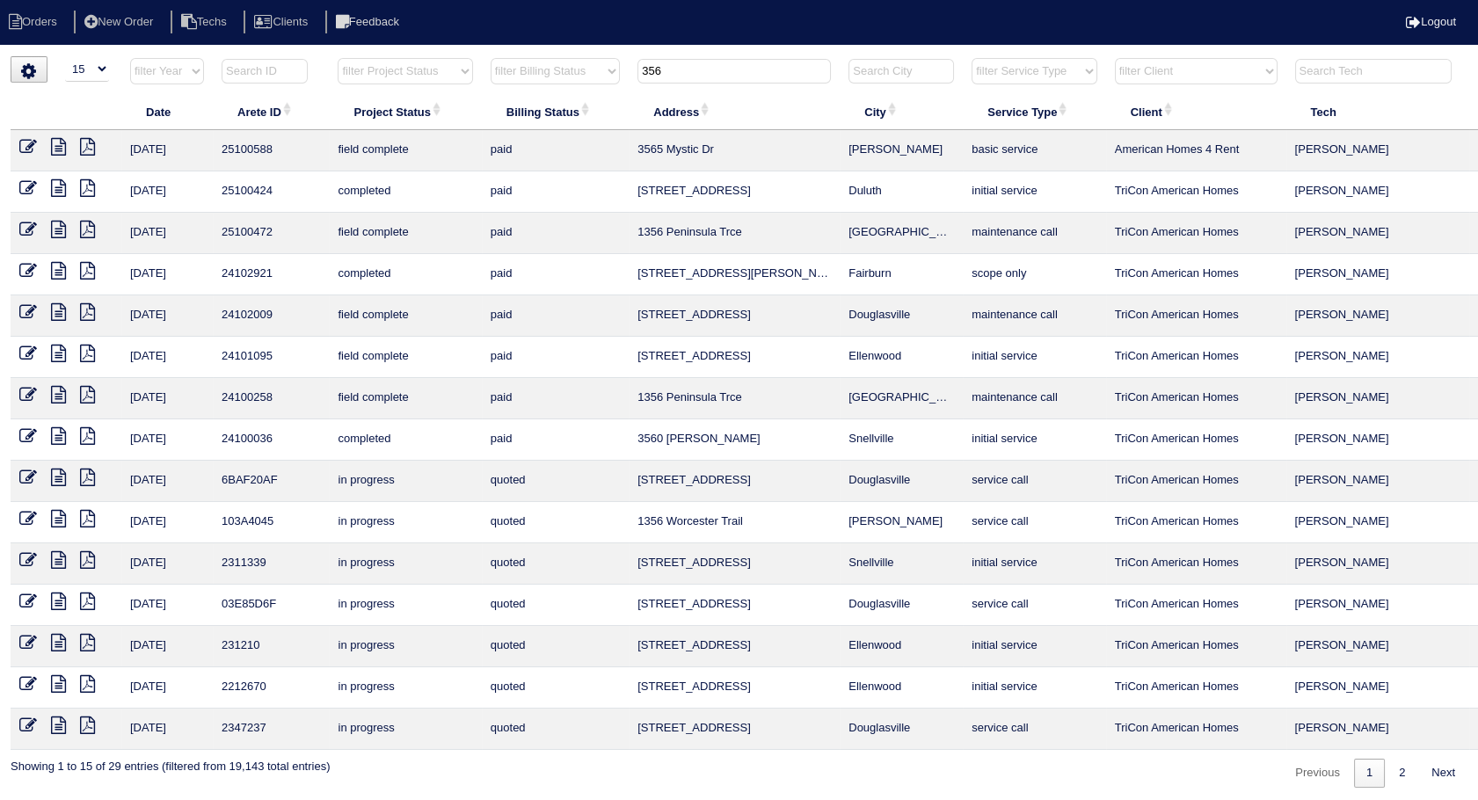
drag, startPoint x: 644, startPoint y: 69, endPoint x: 632, endPoint y: 83, distance: 17.5
click at [632, 82] on th "356" at bounding box center [734, 75] width 211 height 36
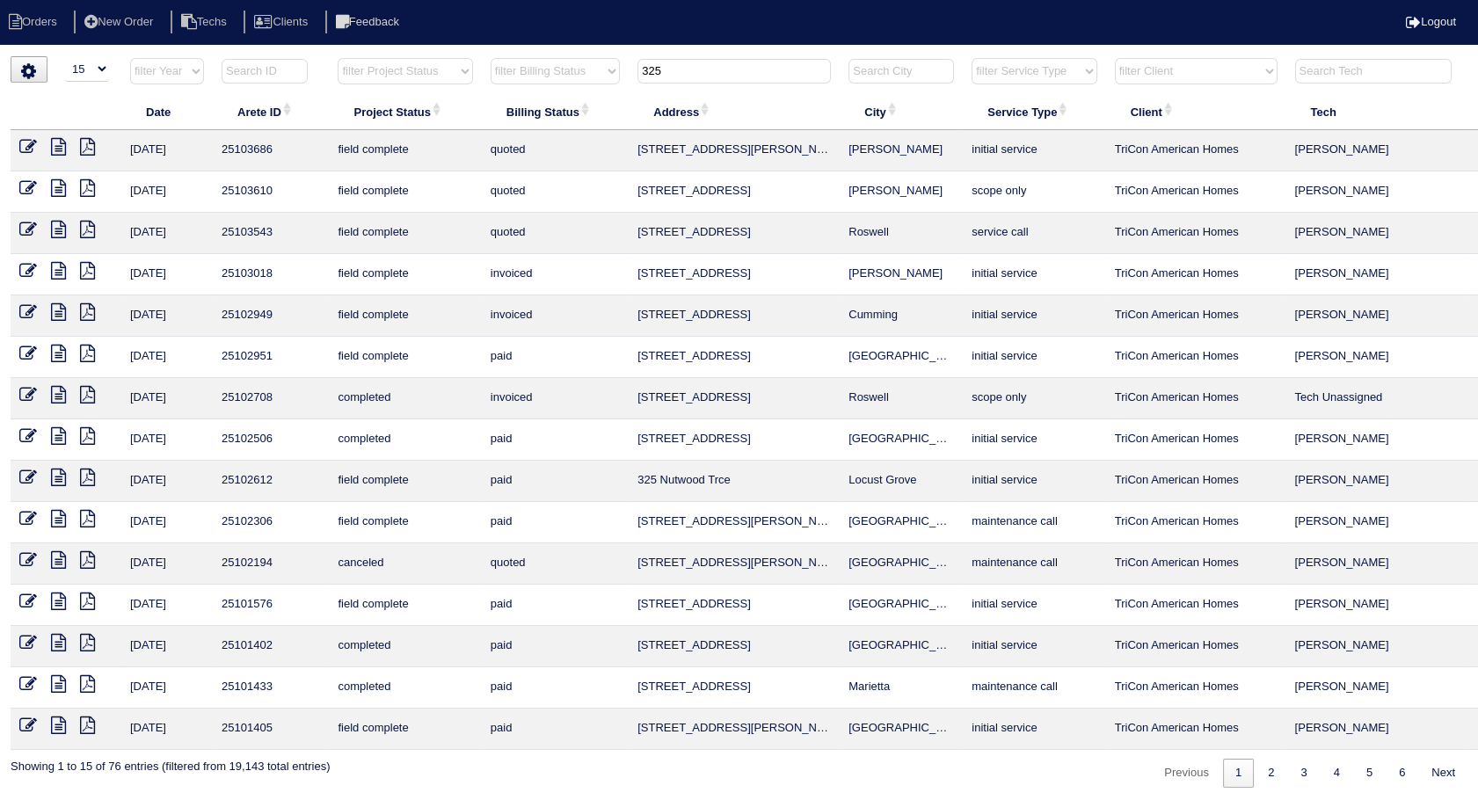
type input "325"
click at [24, 223] on icon at bounding box center [28, 230] width 18 height 18
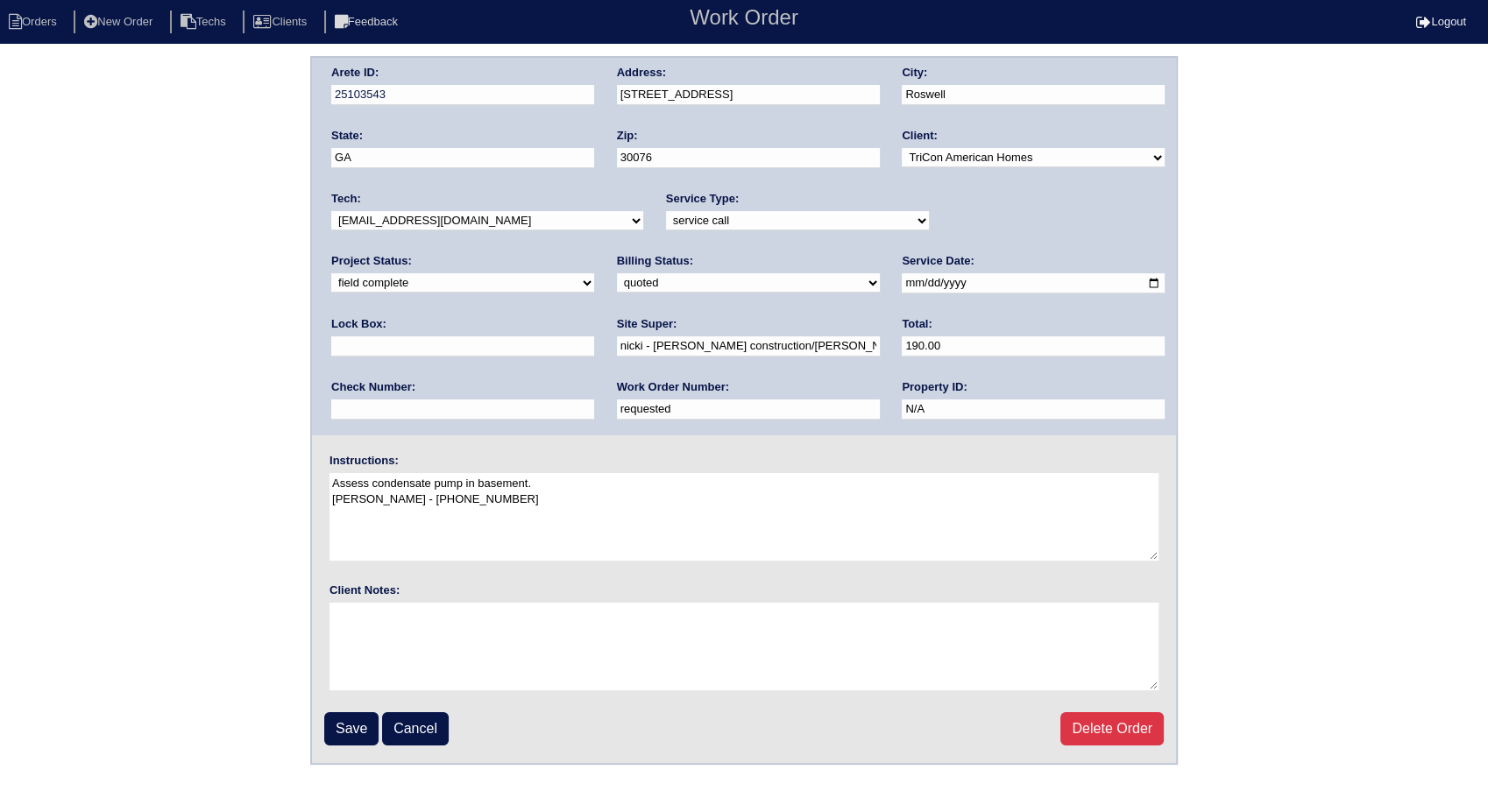
drag, startPoint x: 413, startPoint y: 409, endPoint x: 254, endPoint y: 416, distance: 159.2
click at [254, 416] on div "Arete ID: 25103543 Address: [STREET_ADDRESS] City: [GEOGRAPHIC_DATA] State: [GE…" at bounding box center [744, 409] width 1488 height 708
type input "558663"
click at [348, 727] on input "Save" at bounding box center [351, 728] width 55 height 33
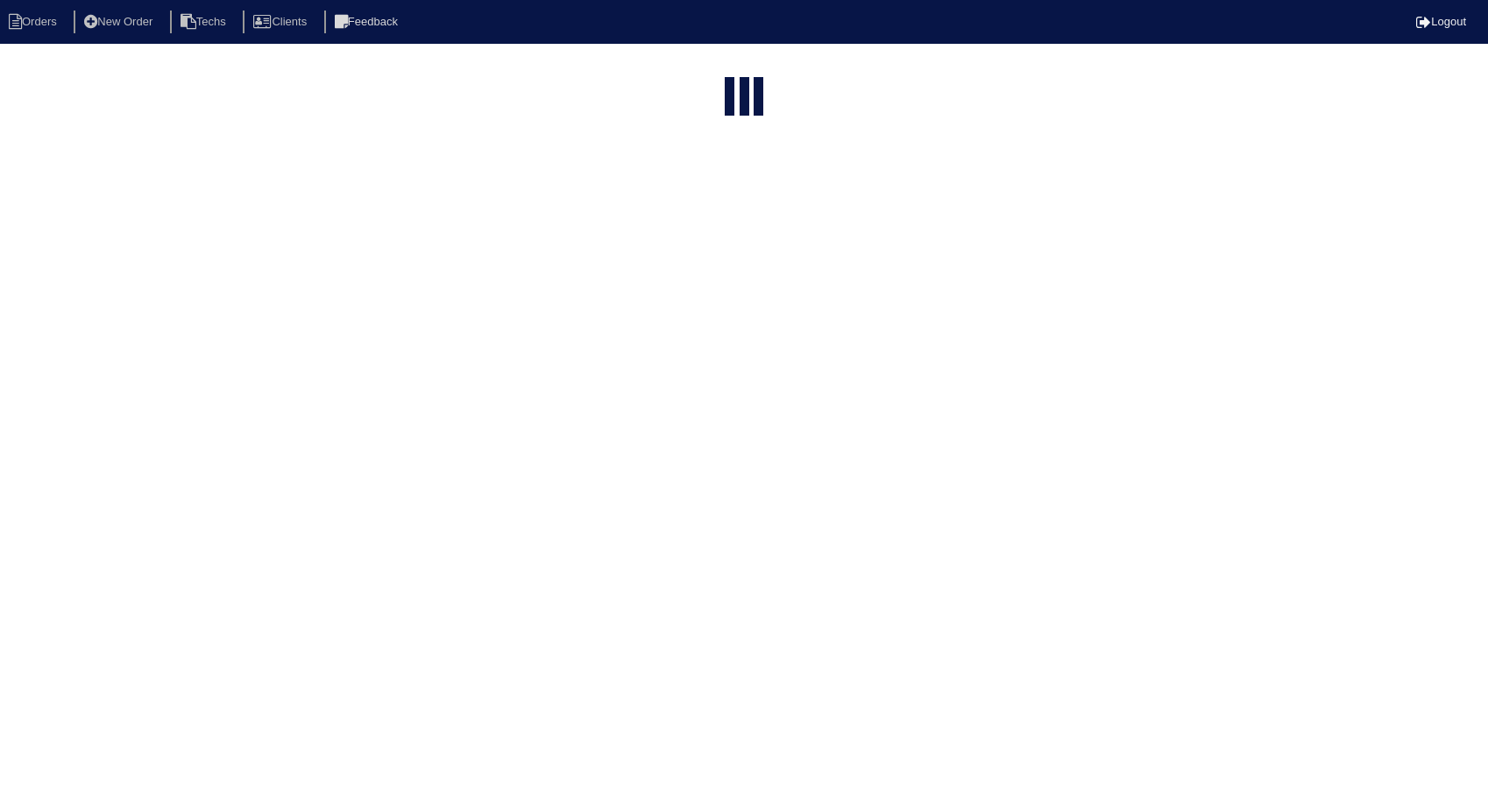
select select "15"
type input "325"
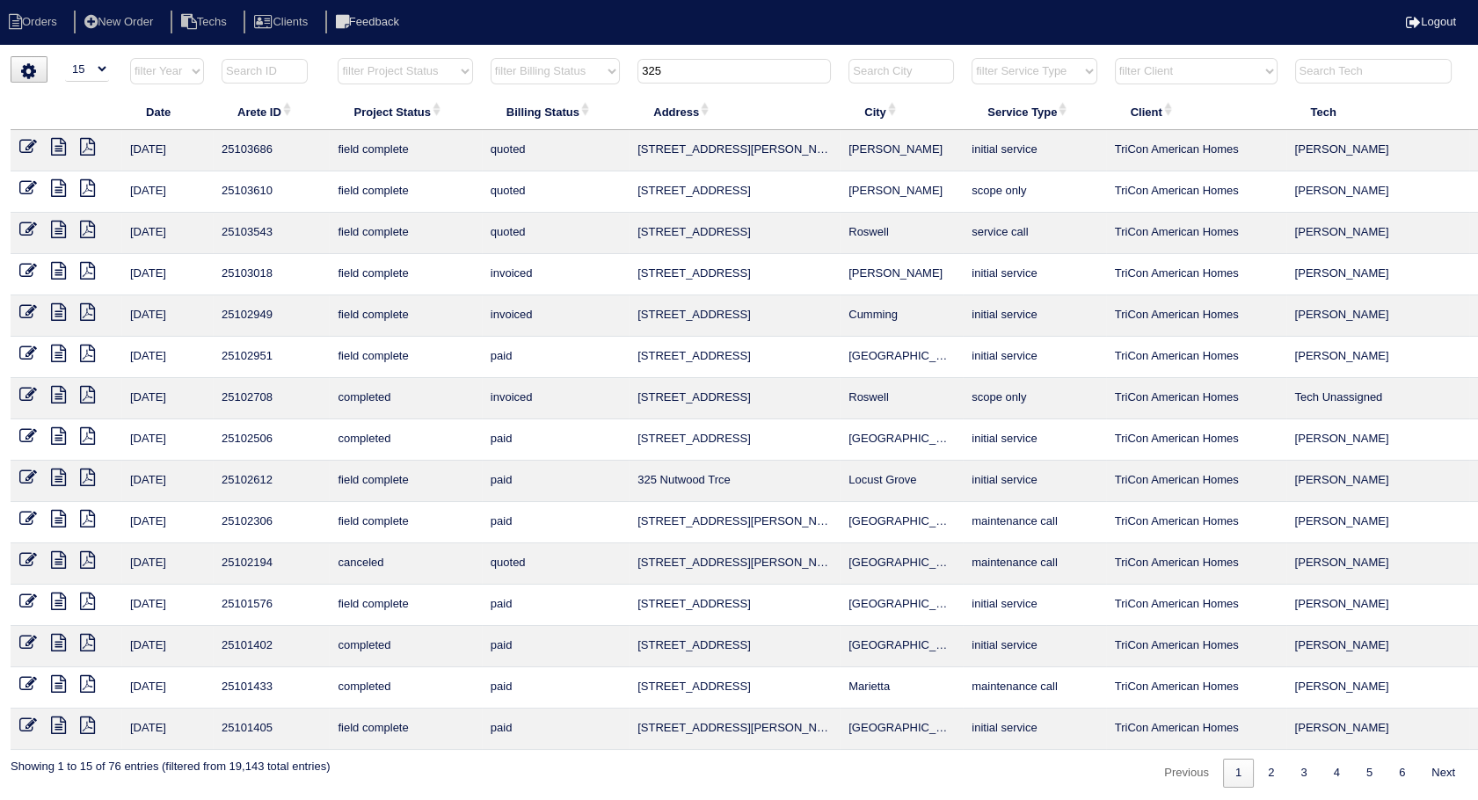
click at [26, 229] on icon at bounding box center [28, 230] width 18 height 18
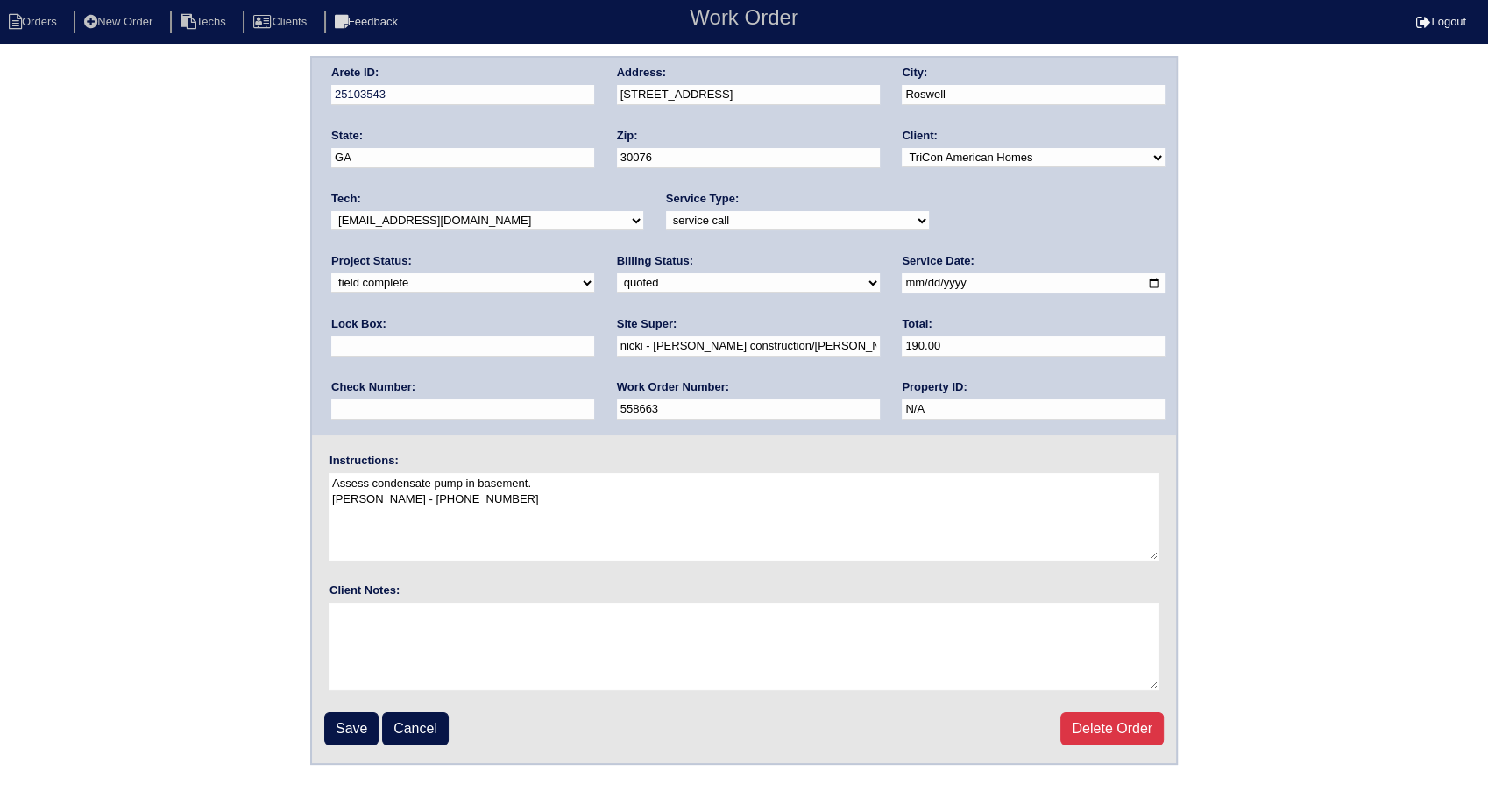
click at [617, 282] on select "need to quote quoted need to invoice invoiced paid warranty purchase order need…" at bounding box center [748, 282] width 263 height 19
select select "invoiced"
click at [617, 273] on select "need to quote quoted need to invoice invoiced paid warranty purchase order need…" at bounding box center [748, 282] width 263 height 19
click at [353, 721] on input "Save" at bounding box center [351, 728] width 55 height 33
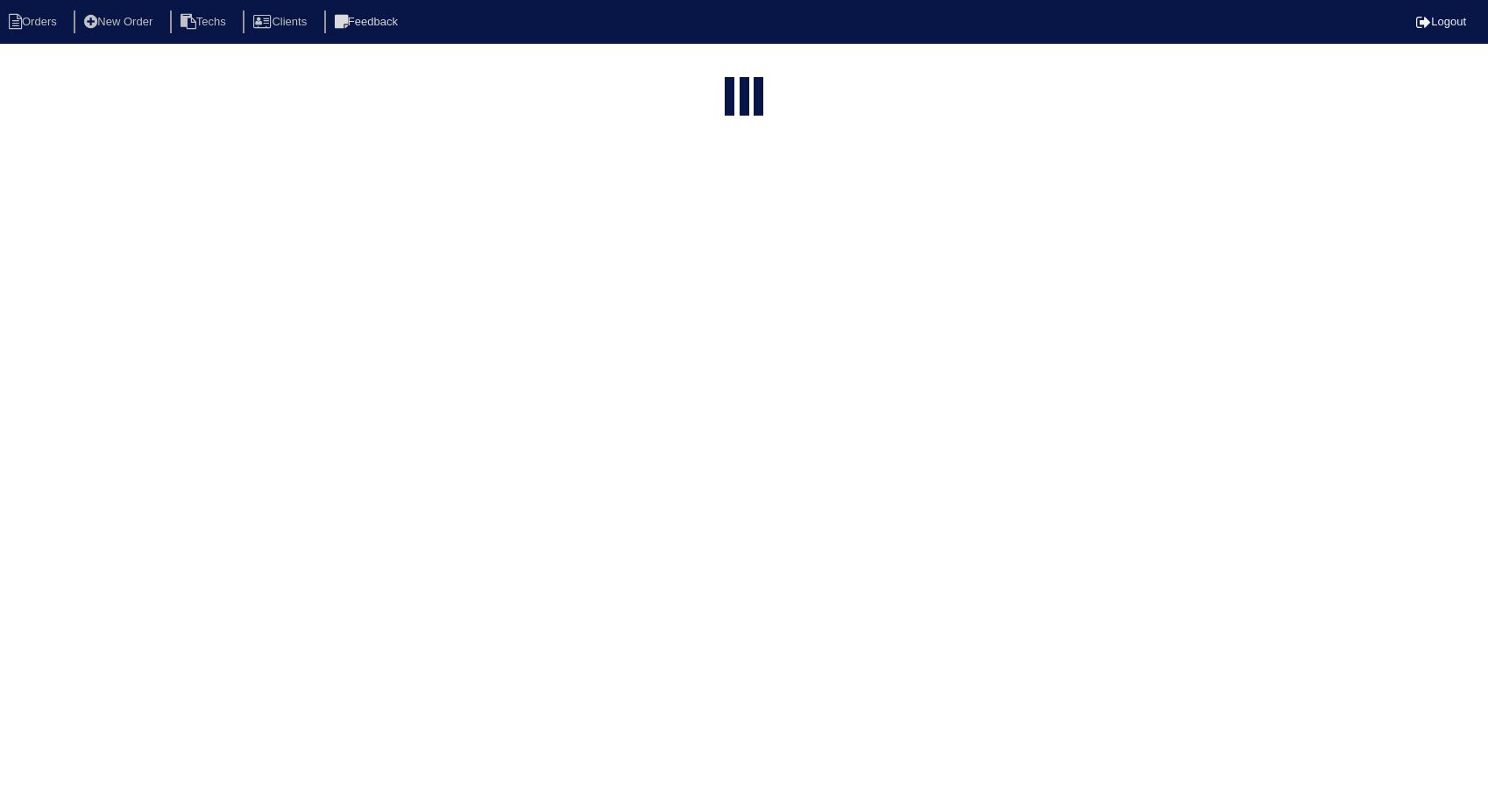
select select "15"
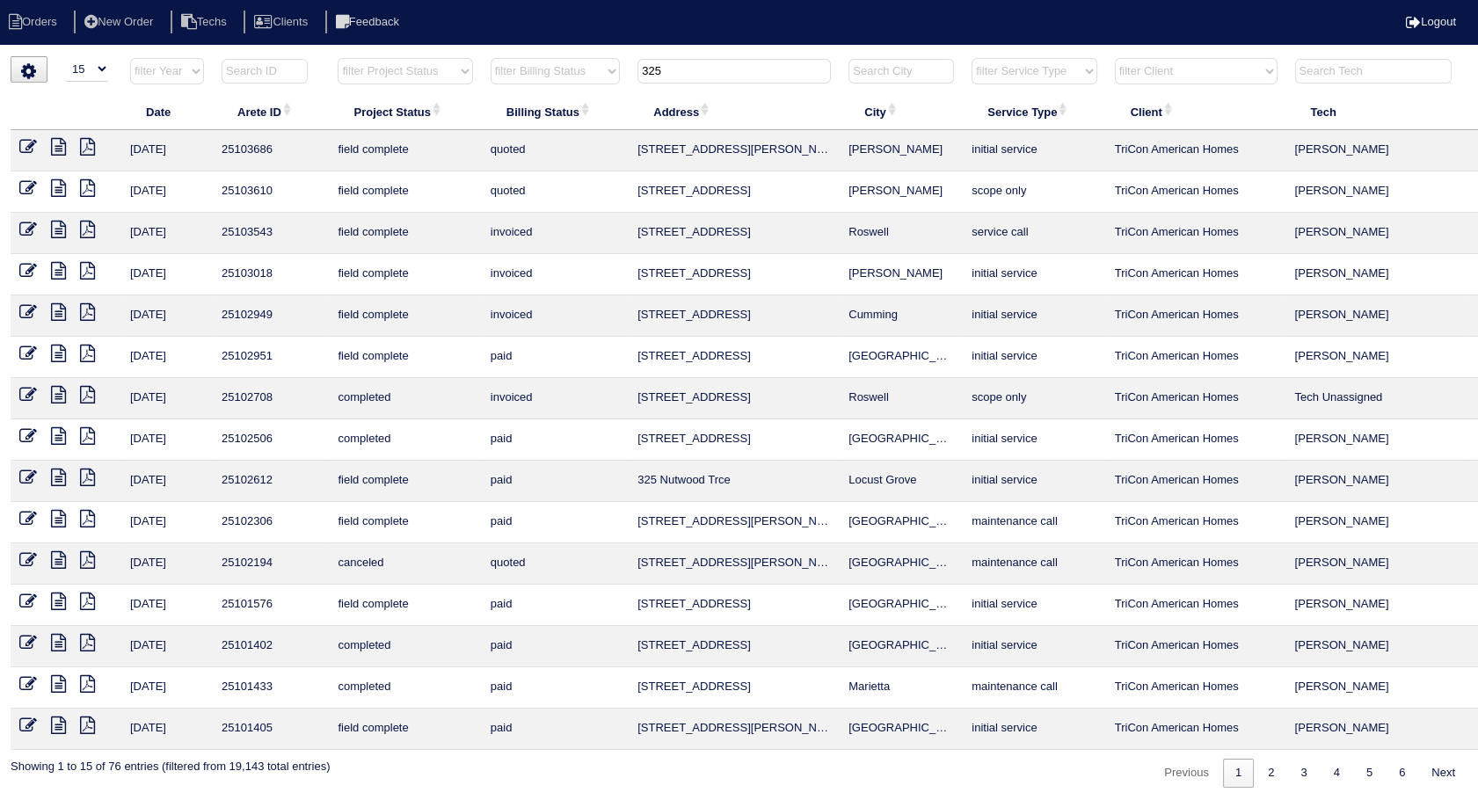
drag, startPoint x: 698, startPoint y: 66, endPoint x: 525, endPoint y: 102, distance: 176.9
click at [525, 102] on table "Date Arete ID Project Status Billing Status Address City Service Type Client Te…" at bounding box center [773, 403] width 1524 height 693
type input "8953"
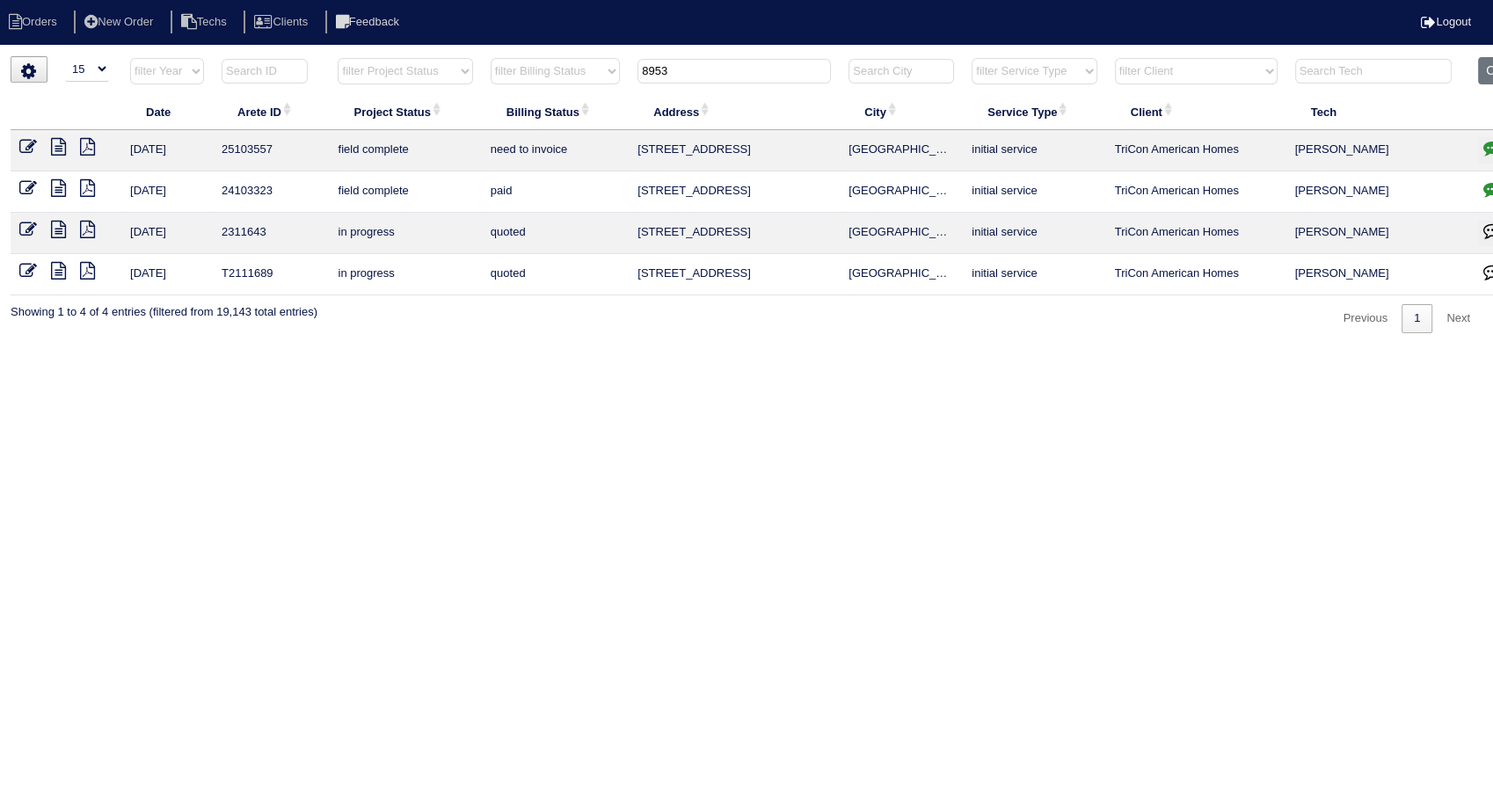
click at [60, 150] on icon at bounding box center [58, 147] width 15 height 18
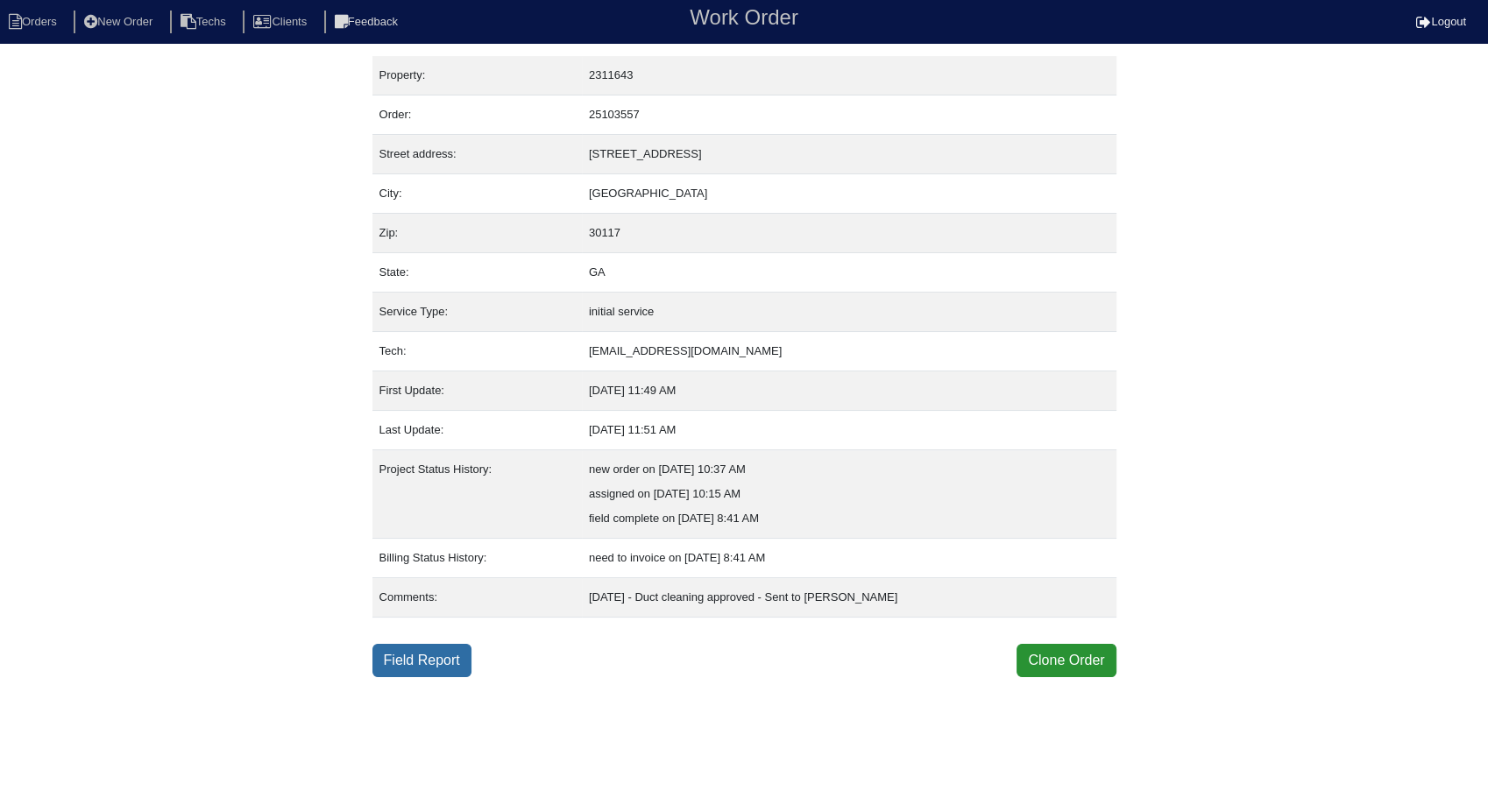
click at [413, 669] on link "Field Report" at bounding box center [422, 660] width 99 height 33
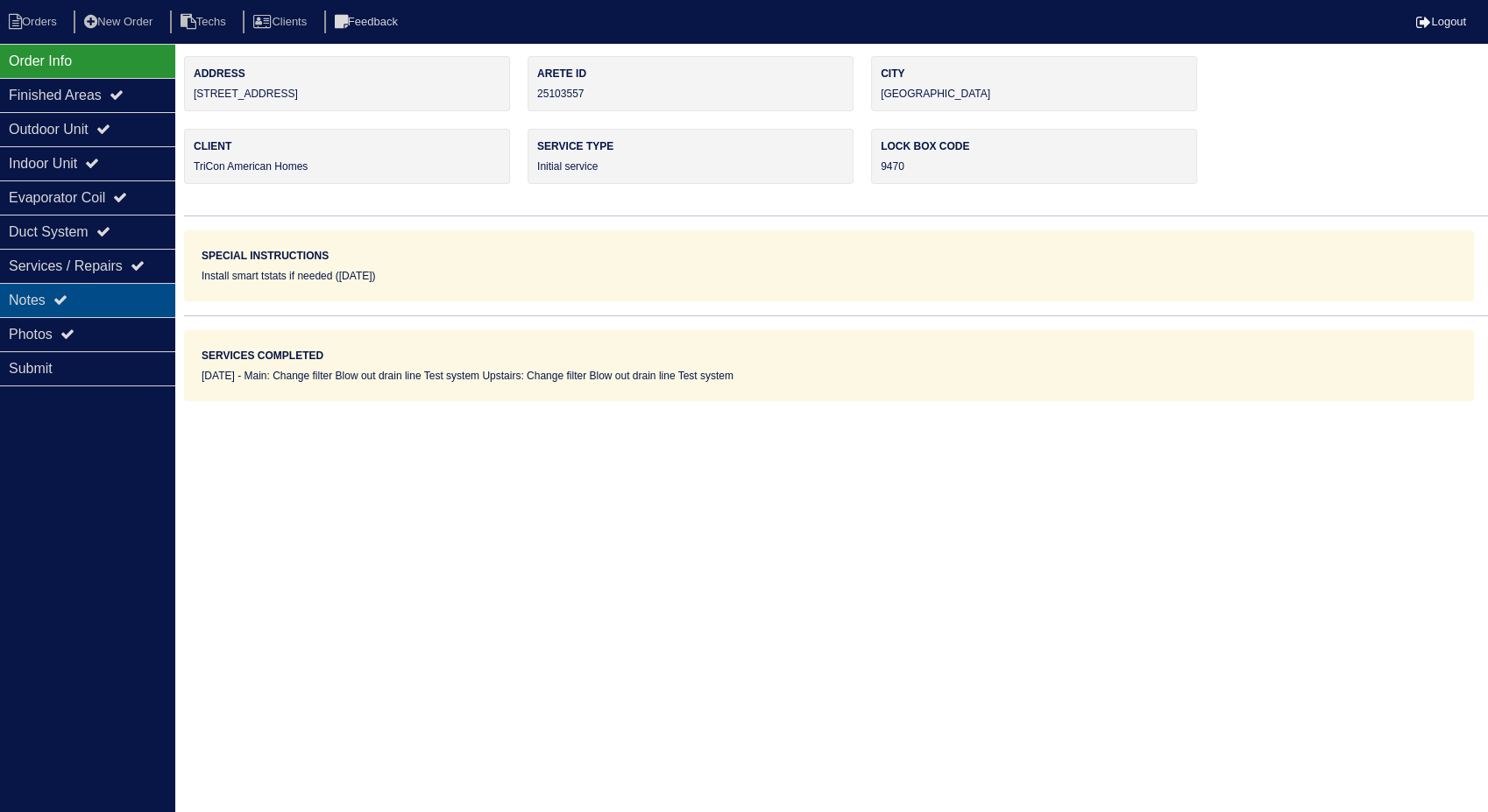
click at [18, 305] on div "Notes" at bounding box center [88, 300] width 175 height 34
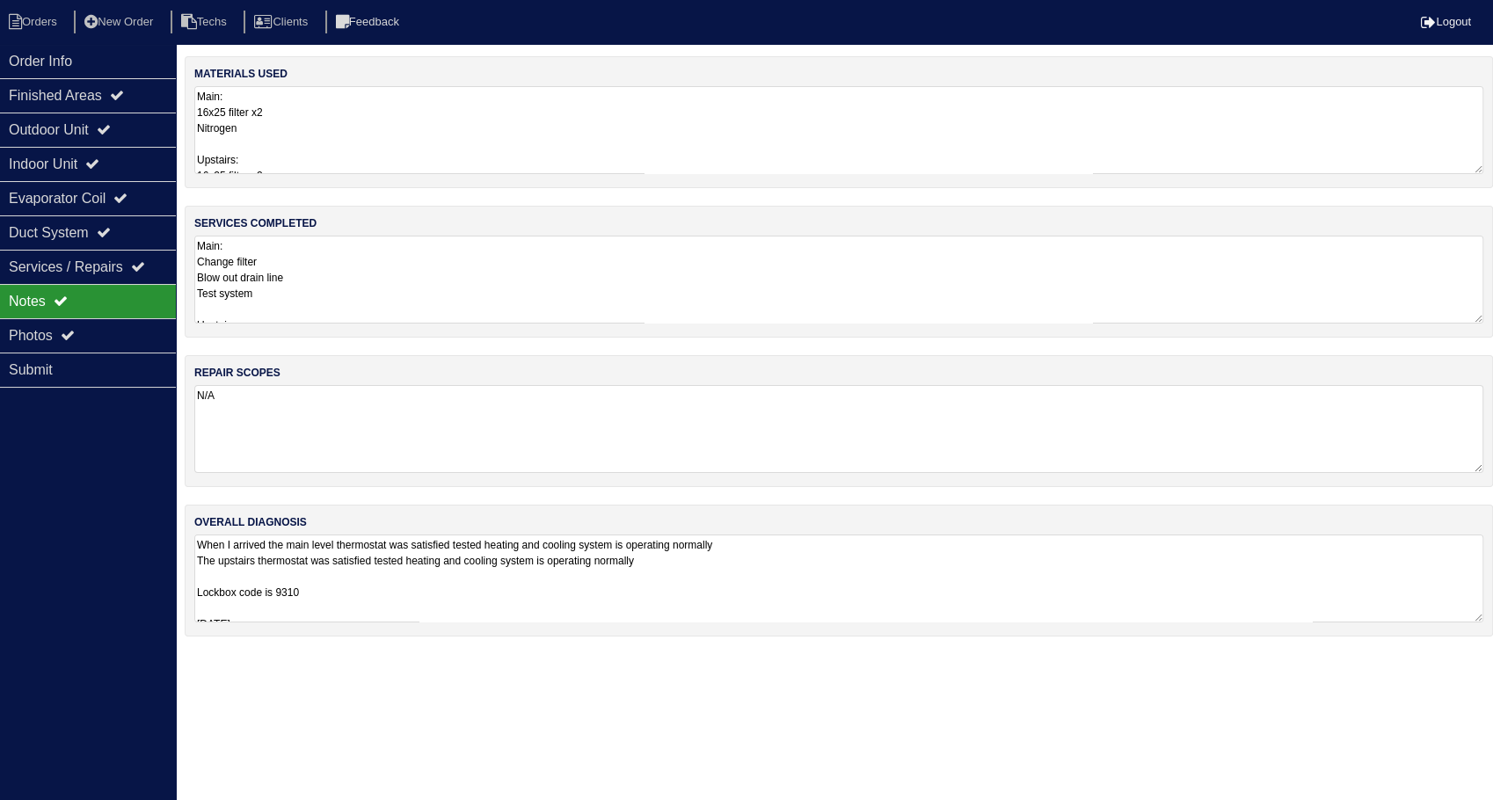
click at [331, 117] on textarea "Main: 16x25 filter x2 Nitrogen Upstairs: 16x25 filter x2 Nitrogen" at bounding box center [838, 130] width 1289 height 88
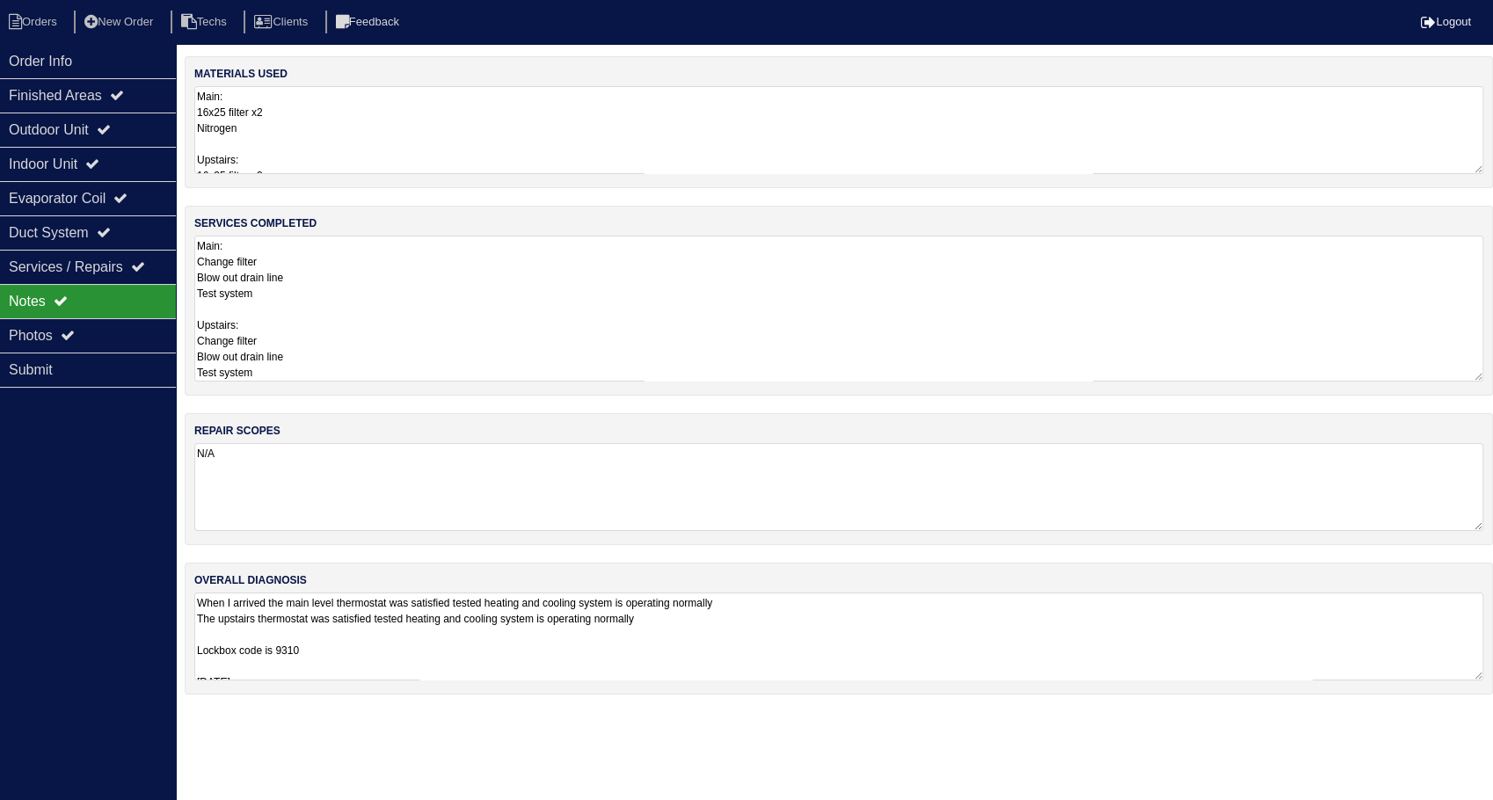
click at [353, 310] on textarea "Main: Change filter Blow out drain line Test system Upstairs: Change filter Blo…" at bounding box center [838, 309] width 1289 height 146
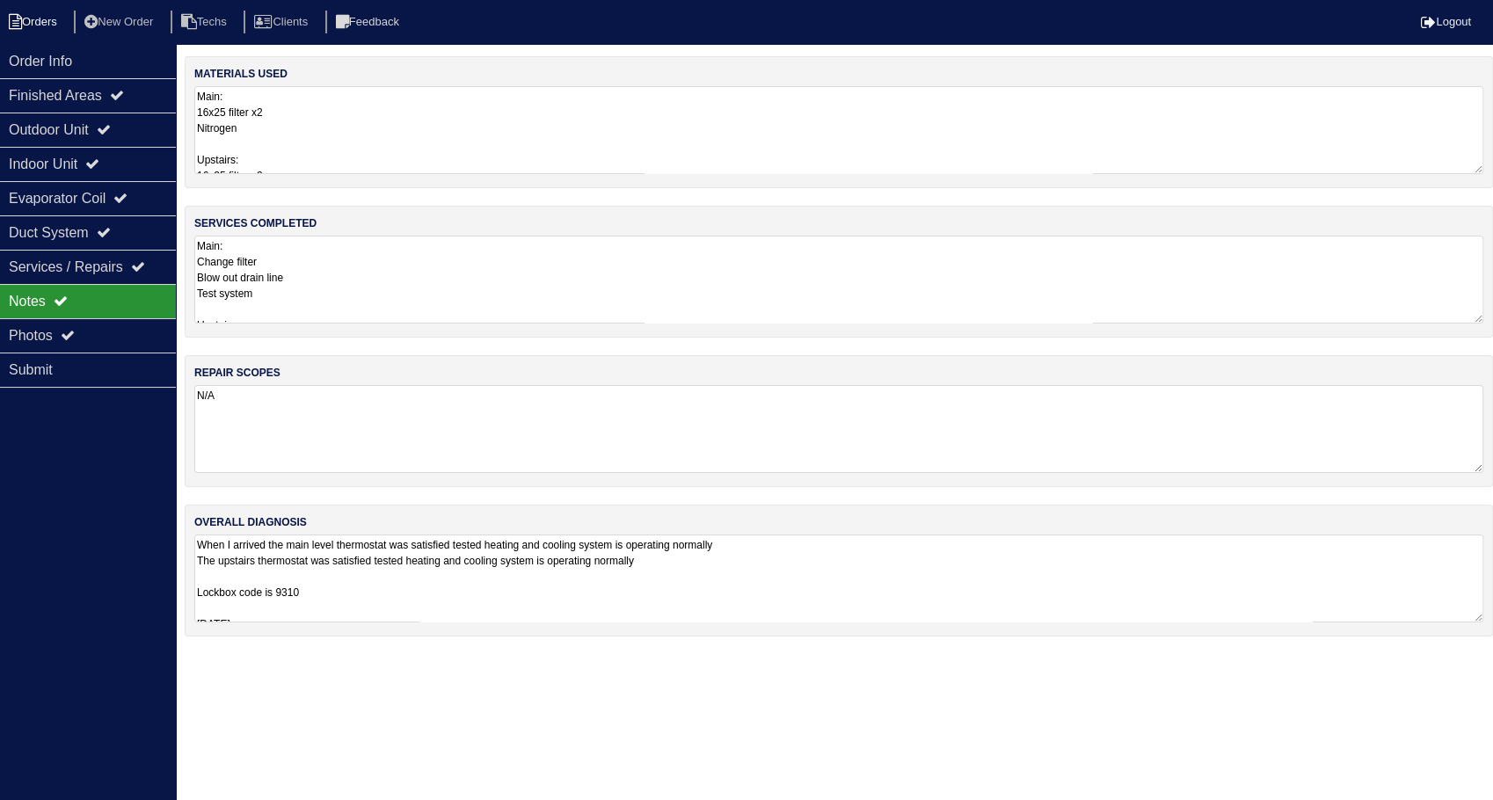
click at [37, 16] on li "Orders" at bounding box center [35, 23] width 71 height 24
select select "15"
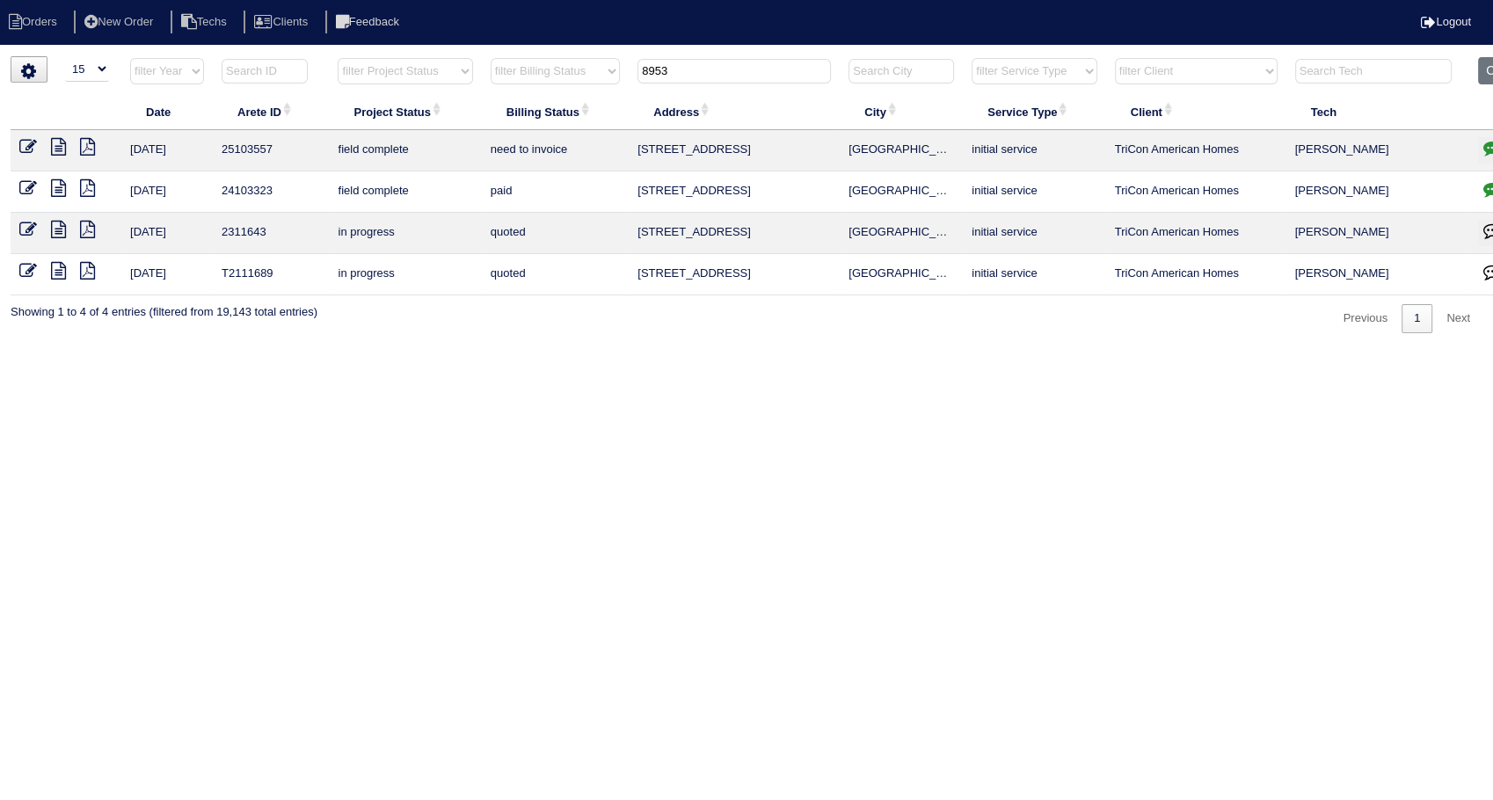
click at [33, 145] on icon at bounding box center [28, 147] width 18 height 18
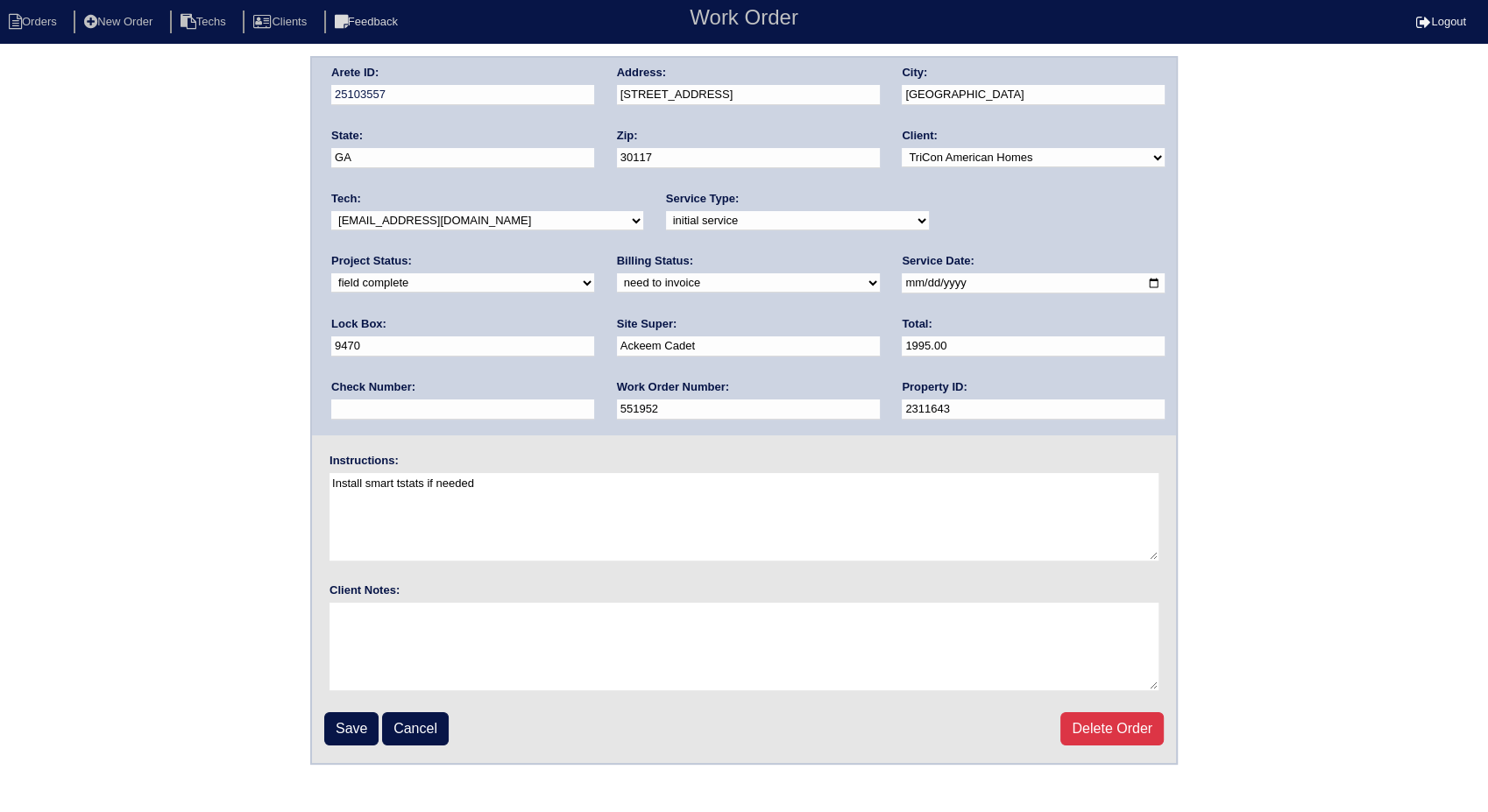
drag, startPoint x: 374, startPoint y: 284, endPoint x: 371, endPoint y: 294, distance: 10.4
click at [617, 284] on select "need to quote quoted need to invoice invoiced paid warranty purchase order need…" at bounding box center [748, 282] width 263 height 19
select select "invoiced"
click at [617, 273] on select "need to quote quoted need to invoice invoiced paid warranty purchase order need…" at bounding box center [748, 282] width 263 height 19
click at [344, 727] on input "Save" at bounding box center [351, 728] width 55 height 33
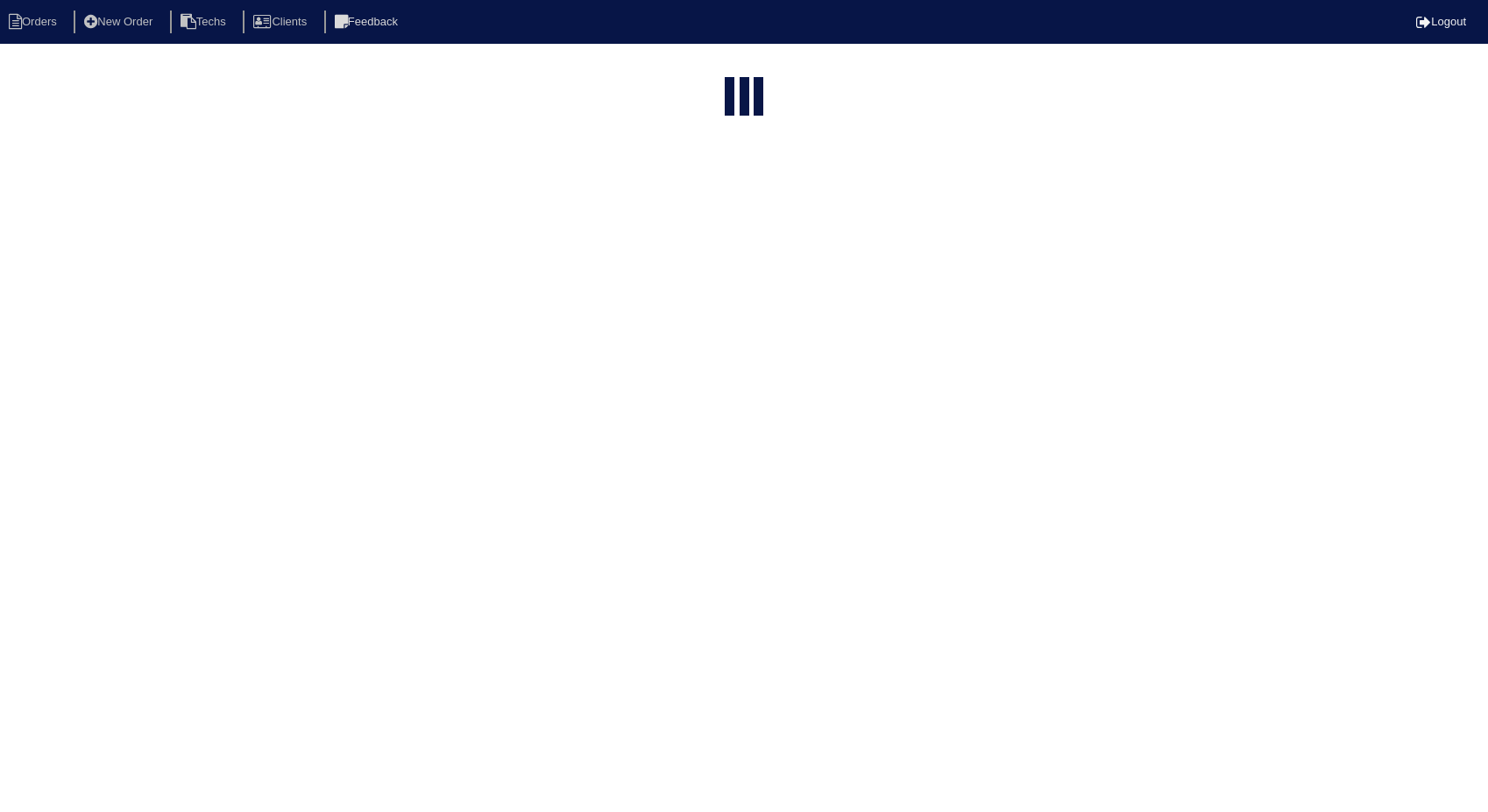
select select "15"
